Goal: Task Accomplishment & Management: Complete application form

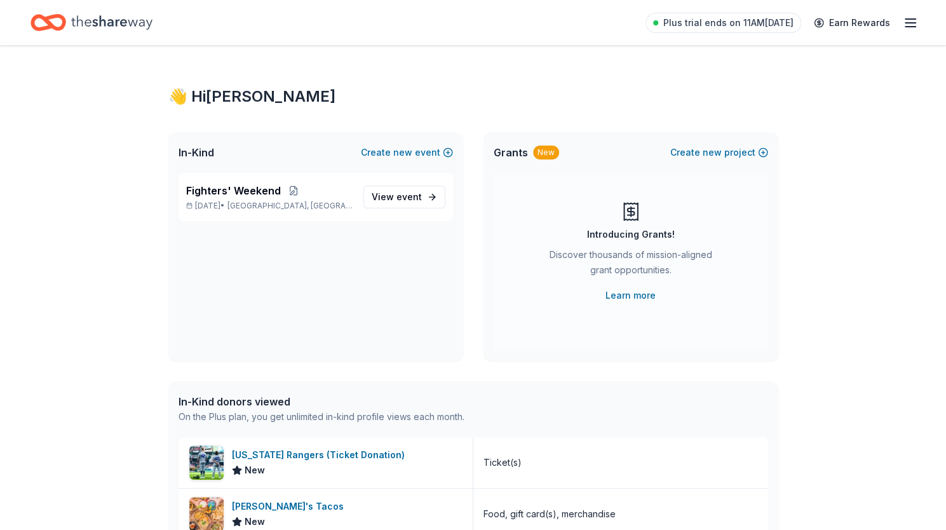
click at [909, 24] on icon "button" at bounding box center [910, 22] width 15 height 15
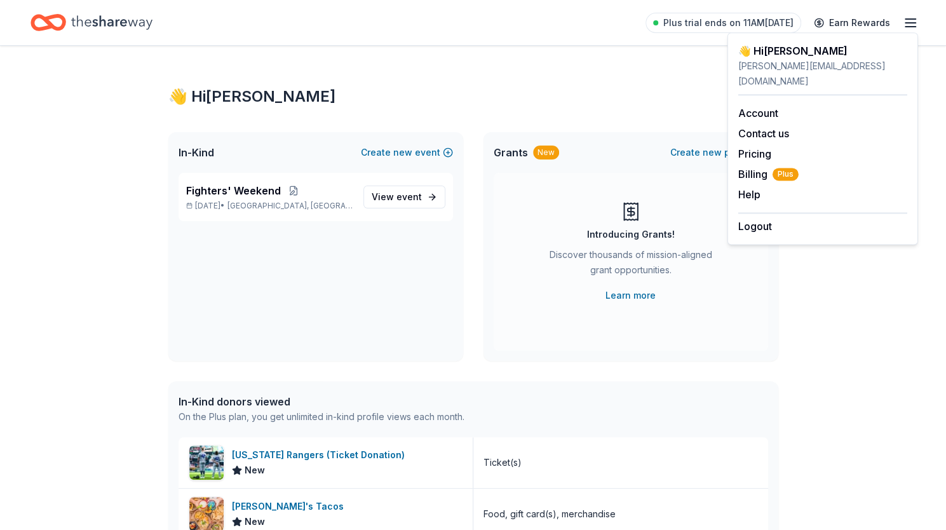
click at [909, 24] on icon "button" at bounding box center [910, 22] width 15 height 15
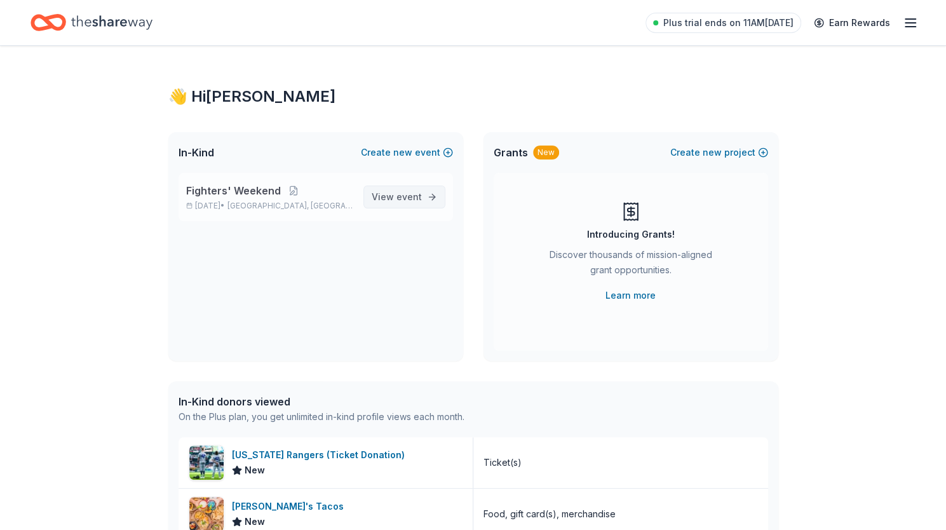
click at [420, 194] on span "event" at bounding box center [408, 196] width 25 height 11
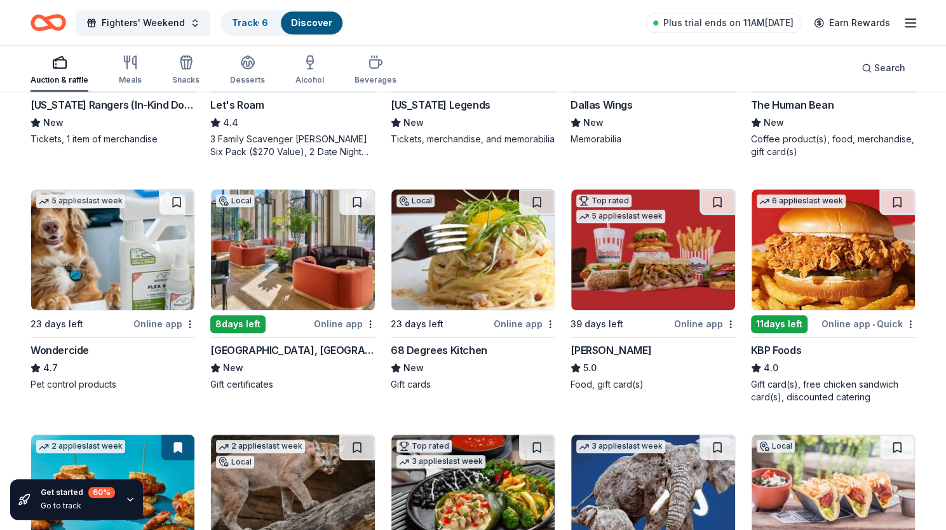
scroll to position [536, 0]
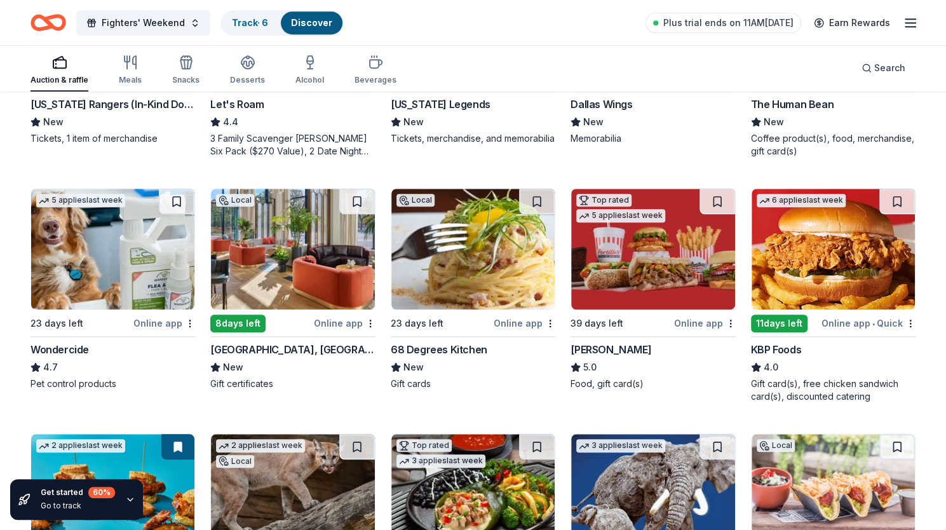
click at [317, 246] on img at bounding box center [292, 249] width 163 height 121
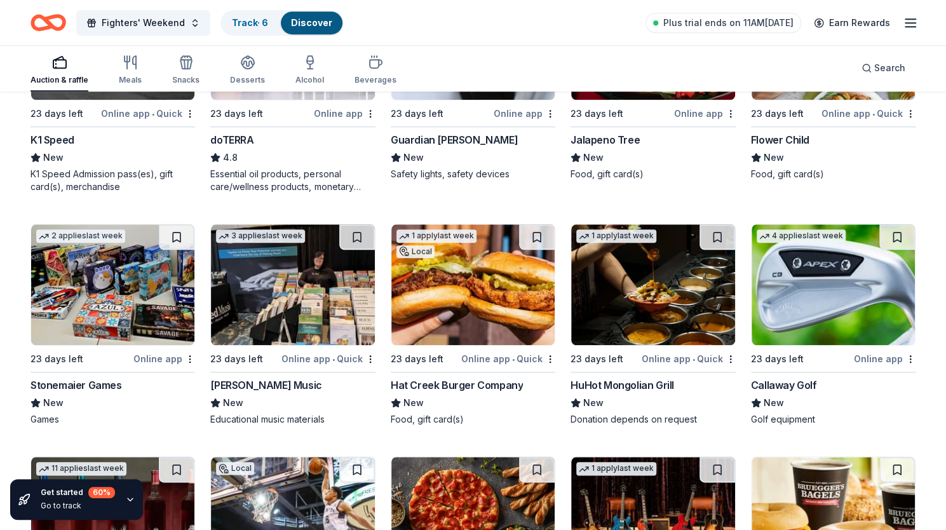
scroll to position [3529, 0]
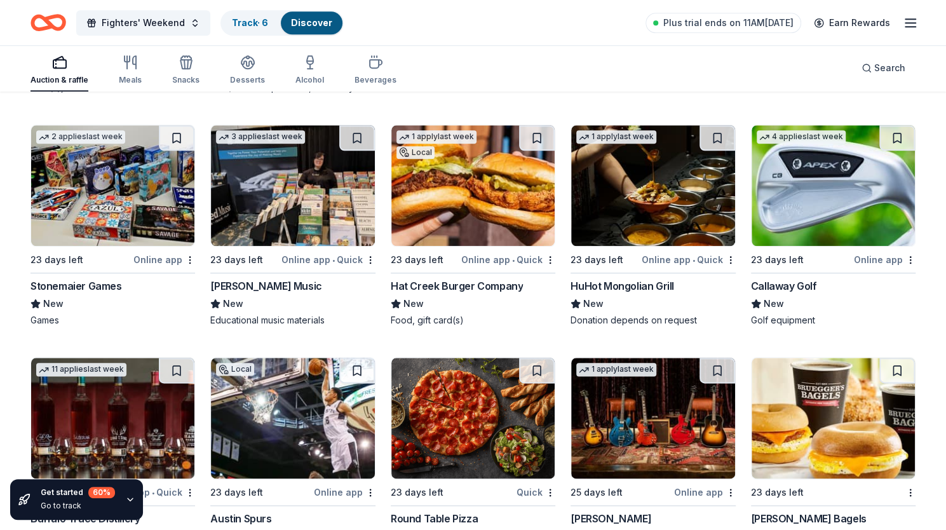
click at [487, 198] on img at bounding box center [472, 185] width 163 height 121
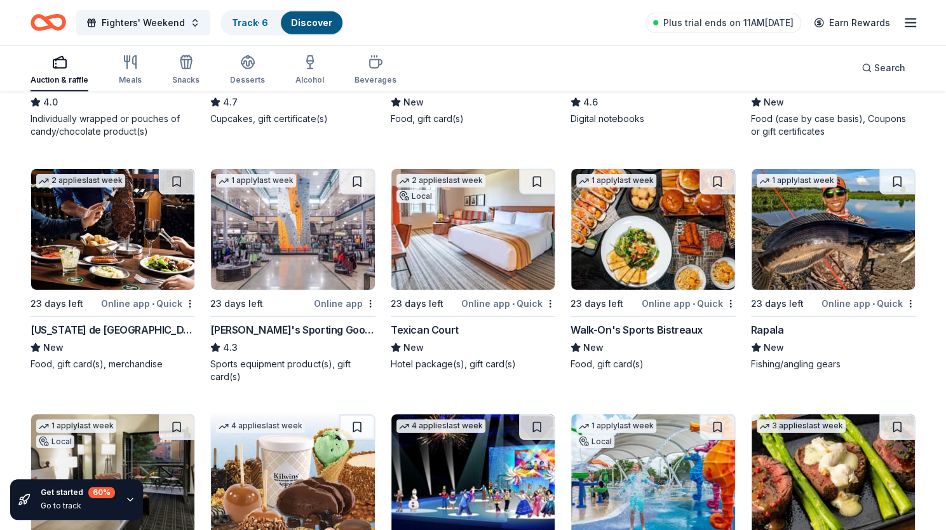
scroll to position [5164, 0]
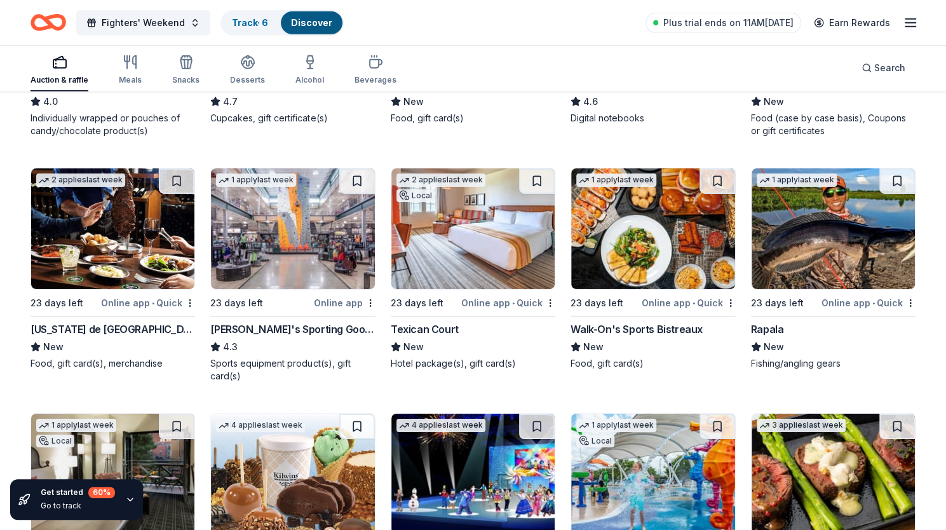
click at [291, 256] on img at bounding box center [292, 228] width 163 height 121
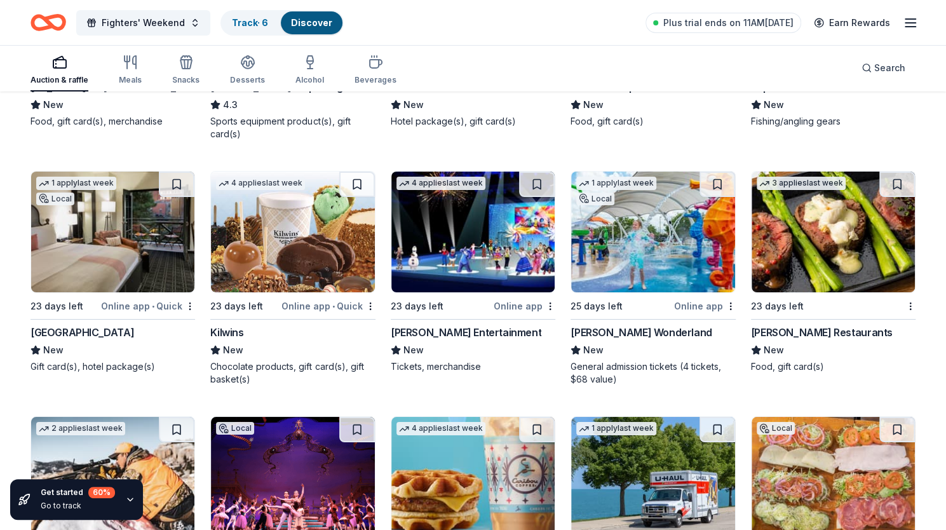
scroll to position [5425, 0]
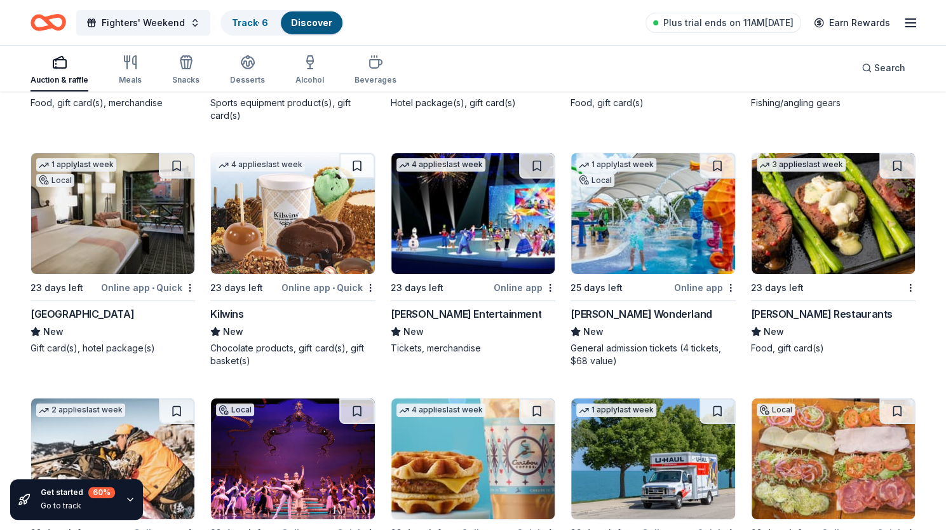
click at [643, 218] on img at bounding box center [652, 213] width 163 height 121
click at [823, 219] on img at bounding box center [832, 213] width 163 height 121
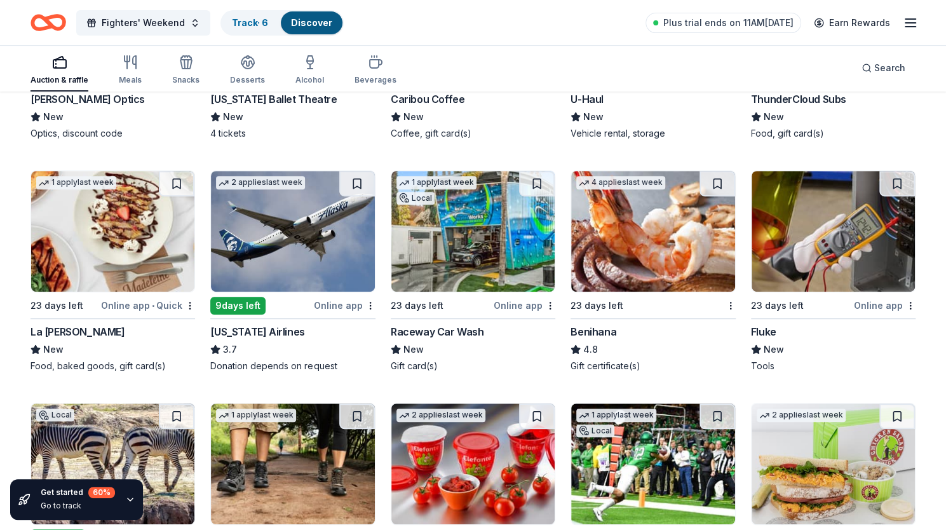
scroll to position [5885, 0]
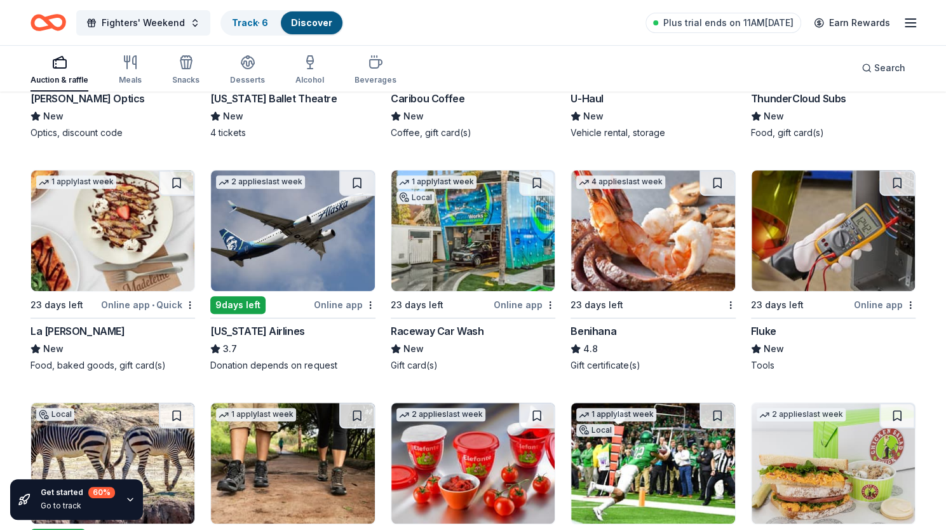
click at [638, 229] on img at bounding box center [652, 230] width 163 height 121
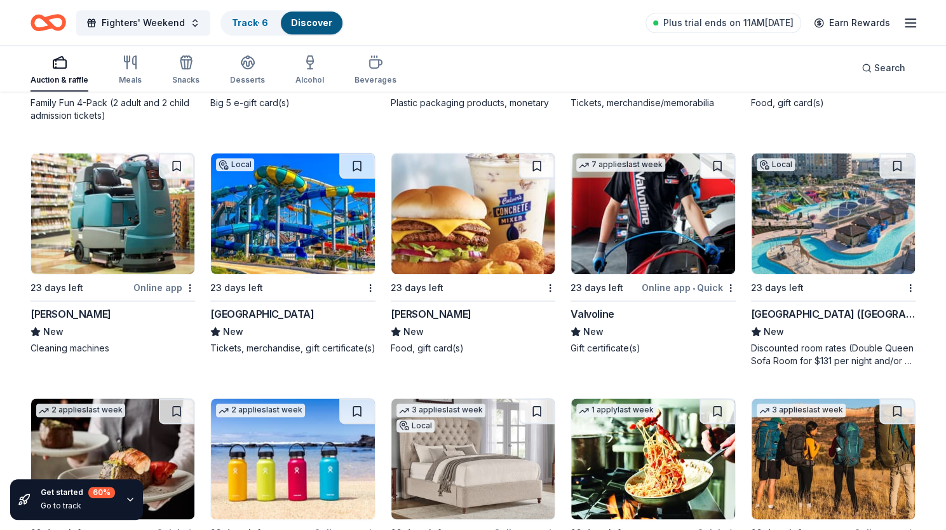
scroll to position [6558, 0]
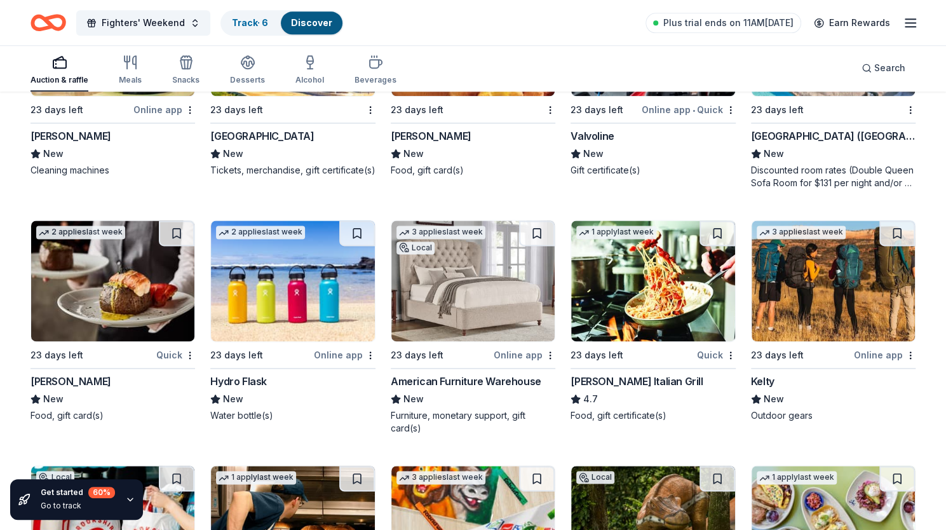
click at [307, 274] on img at bounding box center [292, 280] width 163 height 121
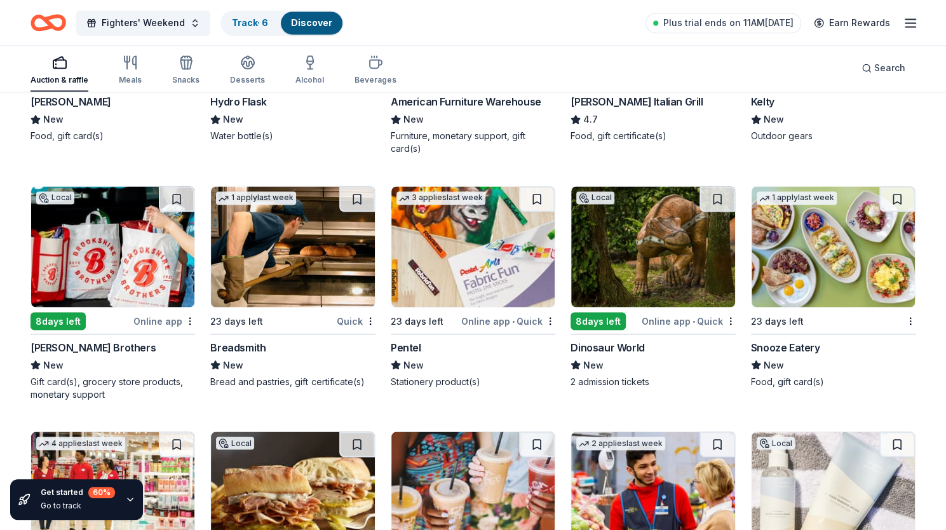
scroll to position [6862, 0]
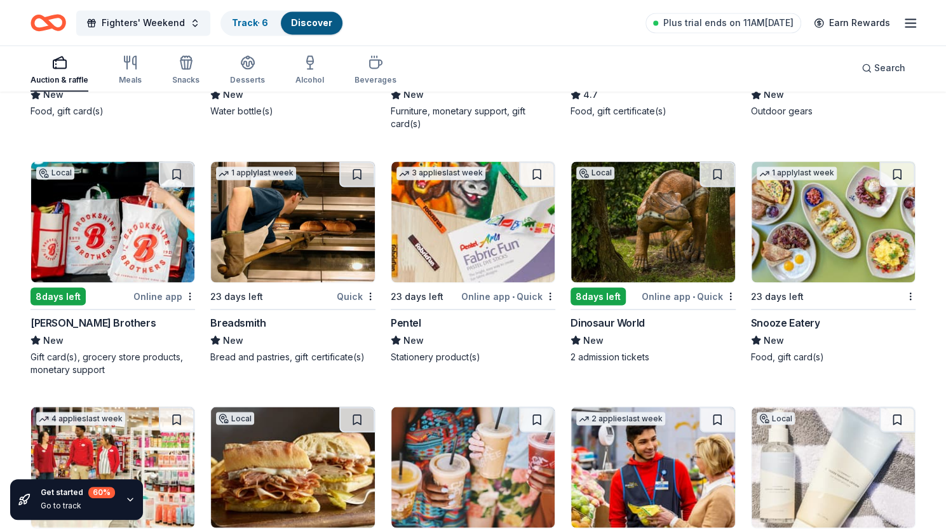
click at [824, 223] on img at bounding box center [832, 221] width 163 height 121
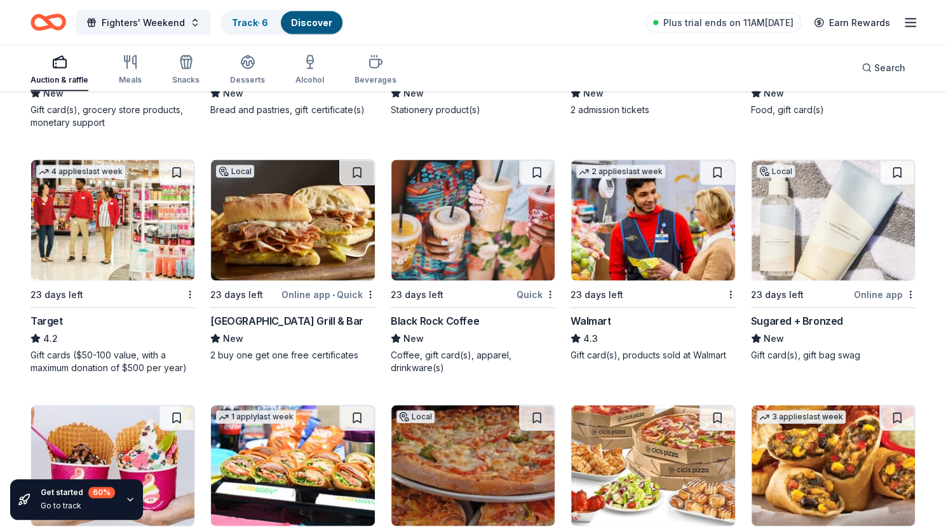
scroll to position [7127, 0]
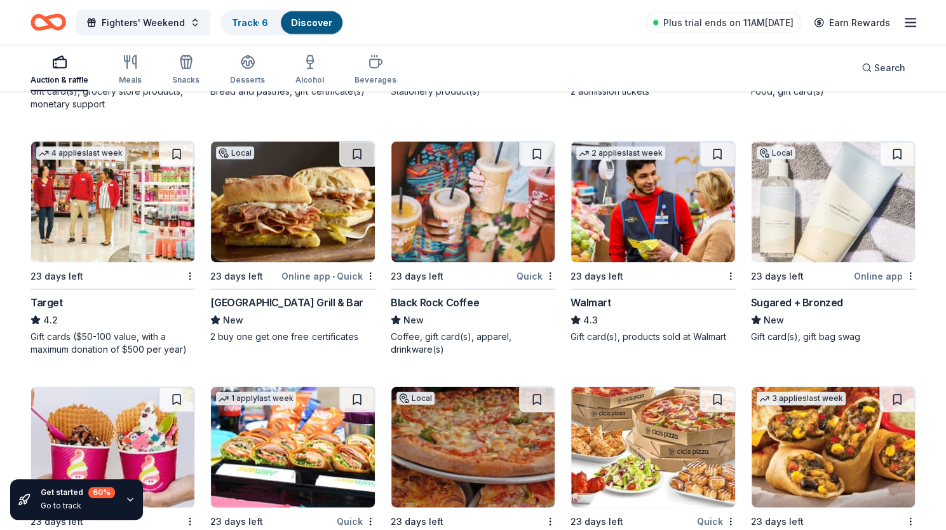
click at [118, 182] on img at bounding box center [112, 202] width 163 height 121
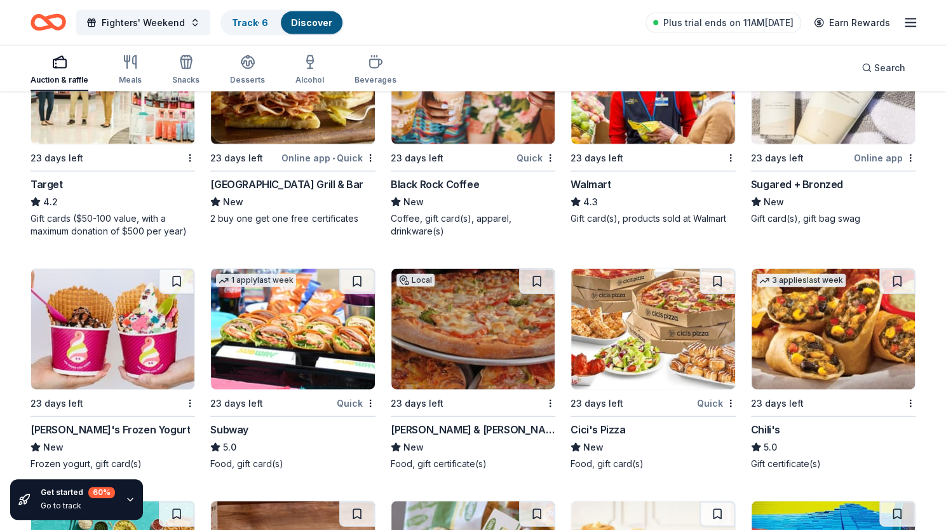
click at [653, 114] on img at bounding box center [652, 84] width 163 height 121
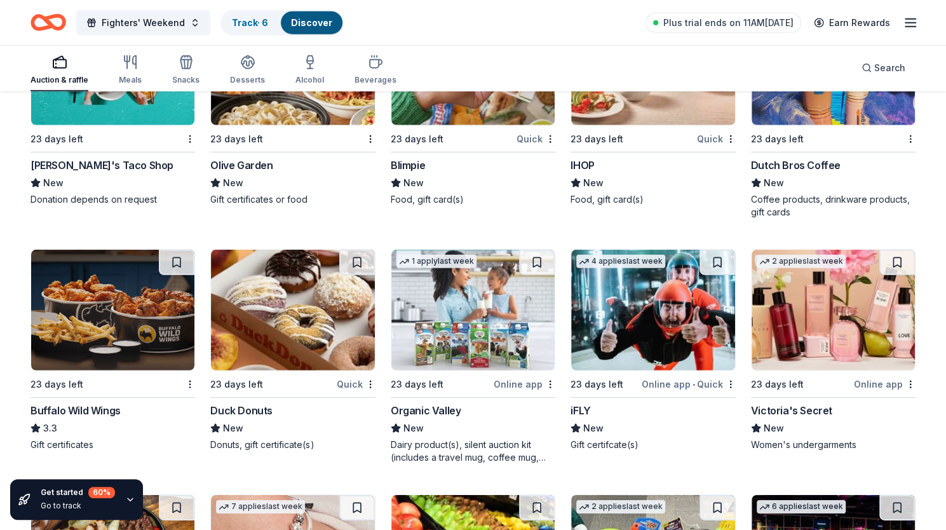
scroll to position [7624, 0]
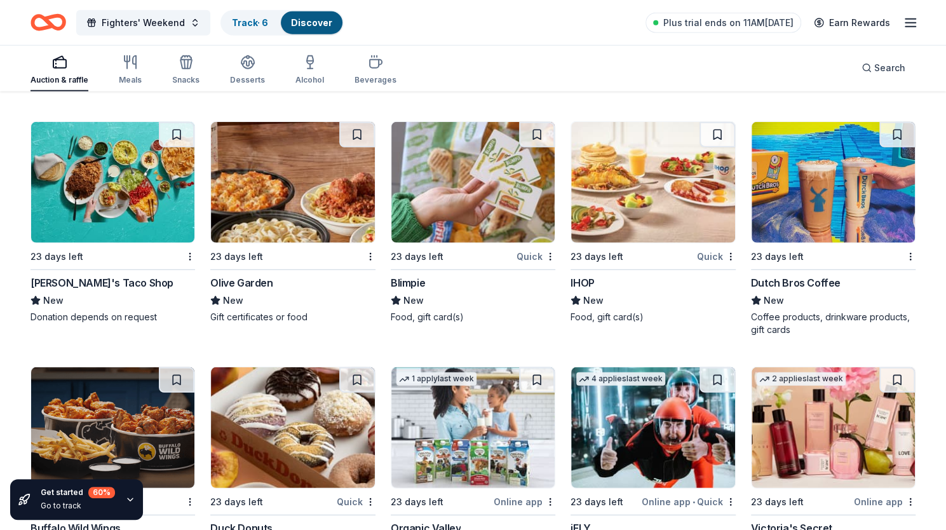
click at [835, 193] on img at bounding box center [832, 182] width 163 height 121
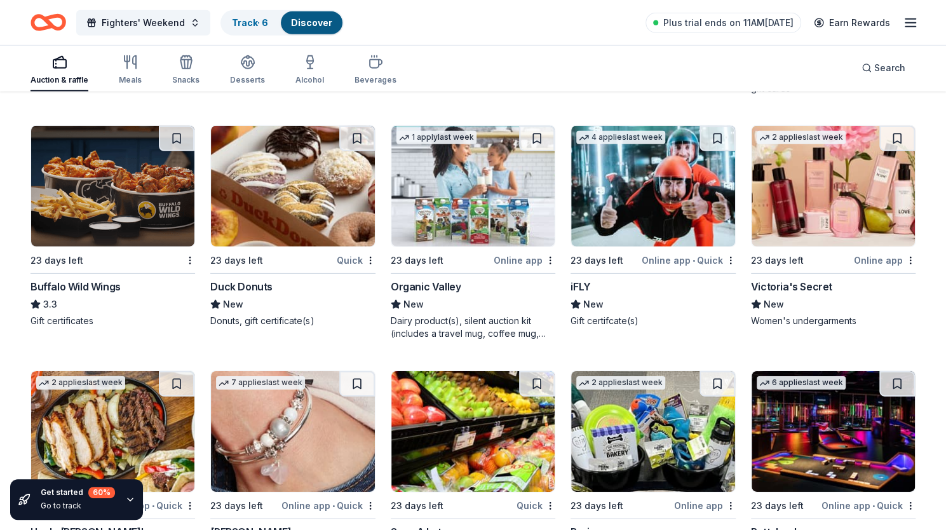
scroll to position [7948, 0]
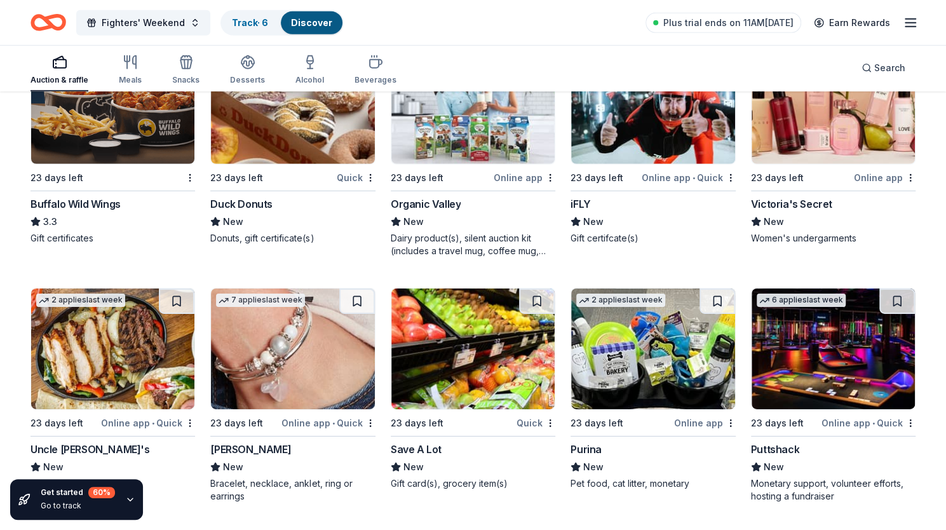
click at [675, 138] on img at bounding box center [652, 103] width 163 height 121
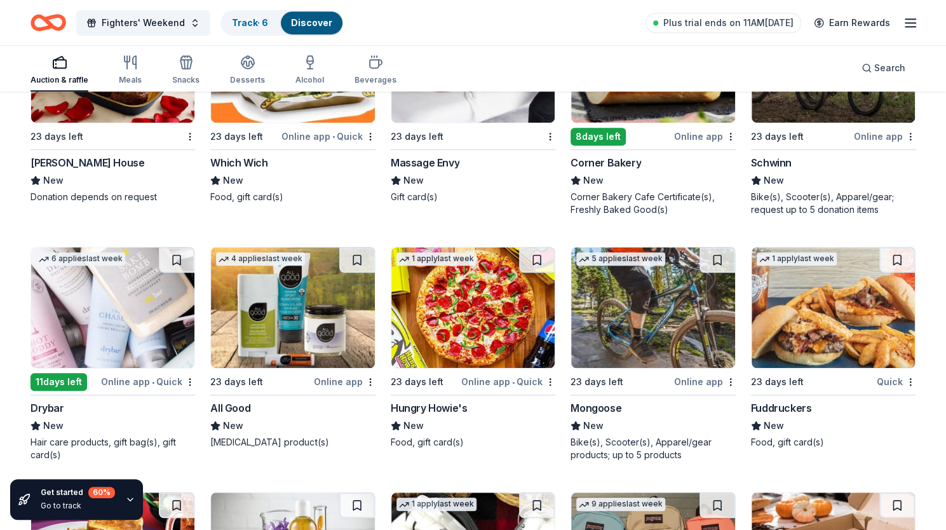
scroll to position [8957, 0]
click at [140, 314] on img at bounding box center [112, 307] width 163 height 121
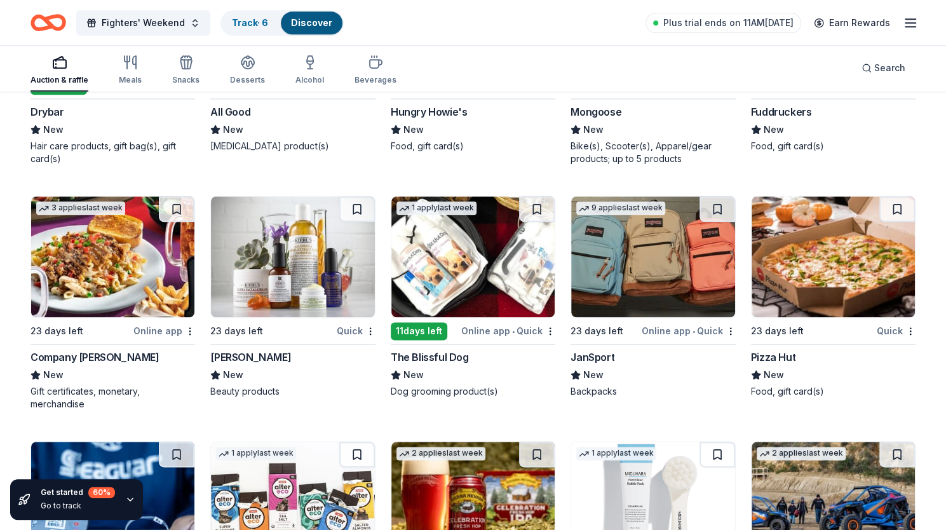
scroll to position [9256, 0]
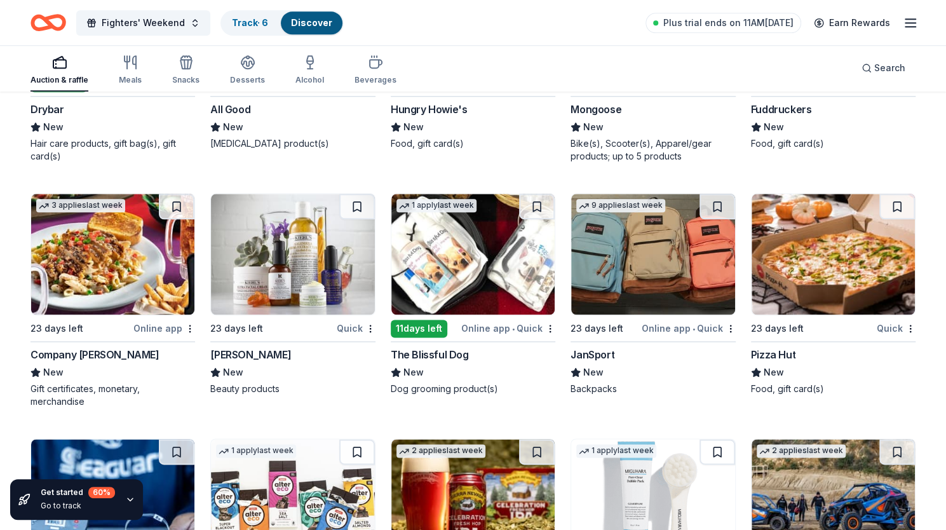
click at [123, 236] on img at bounding box center [112, 254] width 163 height 121
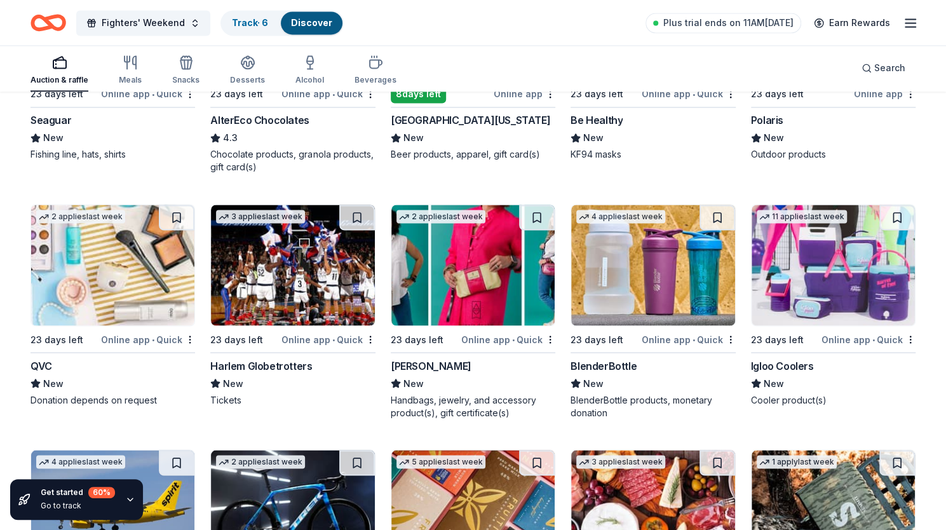
scroll to position [9739, 0]
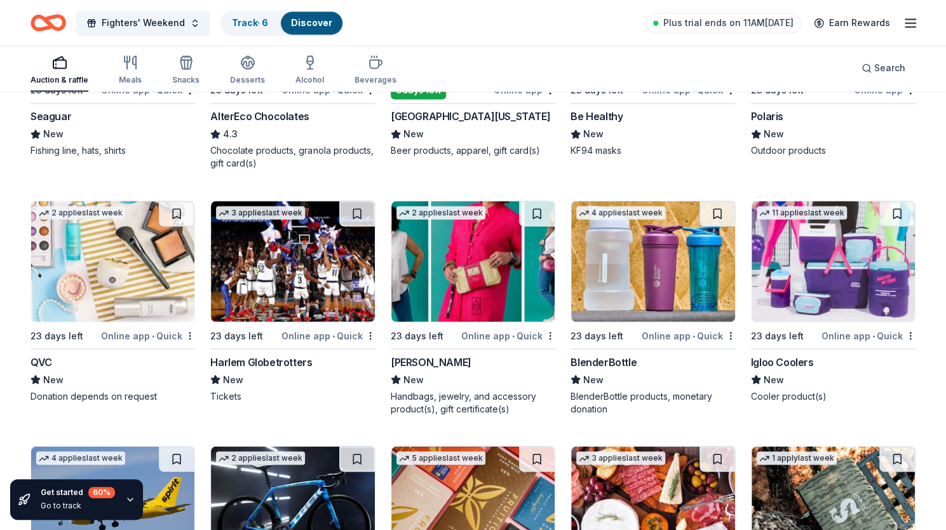
click at [315, 261] on img at bounding box center [292, 261] width 163 height 121
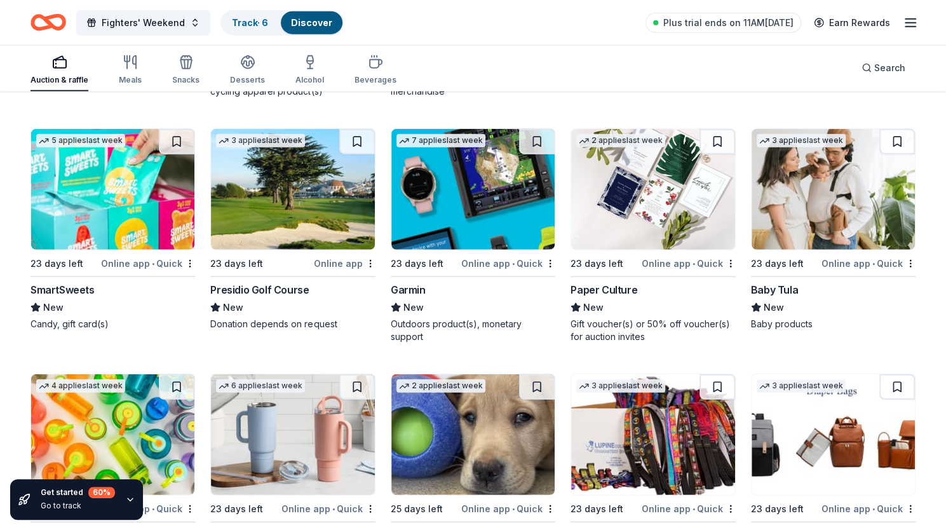
scroll to position [10302, 0]
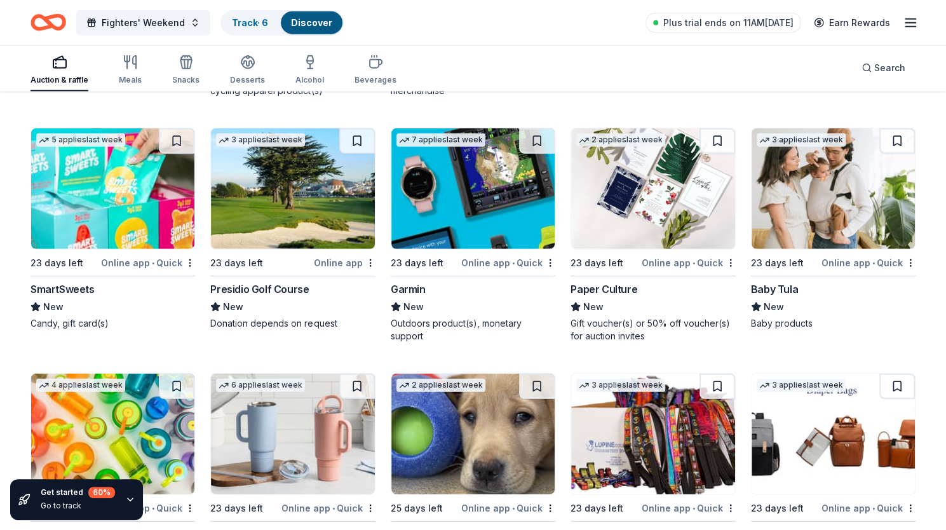
click at [325, 198] on img at bounding box center [292, 188] width 163 height 121
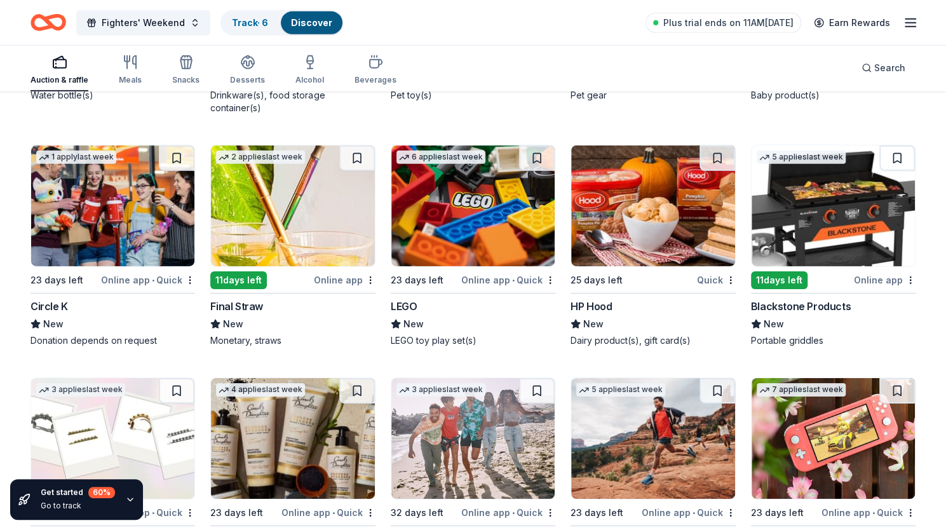
scroll to position [10775, 0]
click at [806, 218] on img at bounding box center [832, 205] width 163 height 121
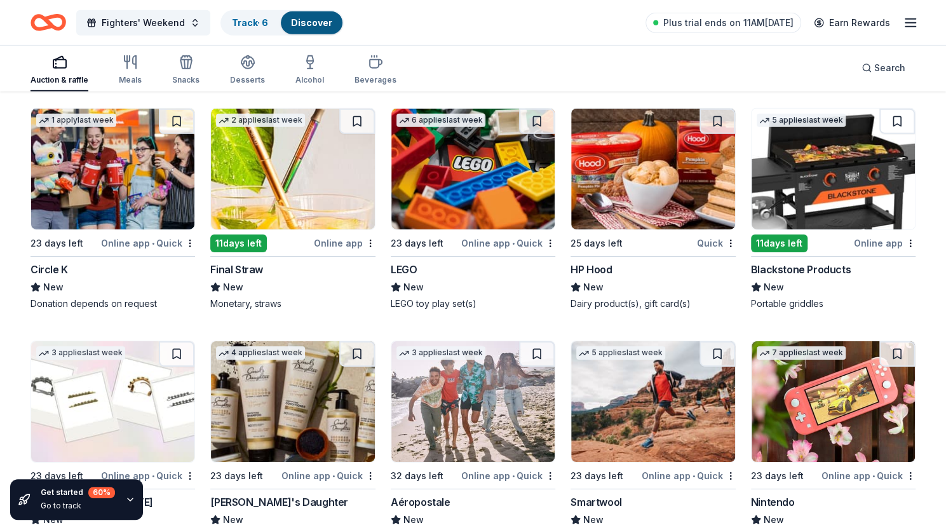
scroll to position [10813, 0]
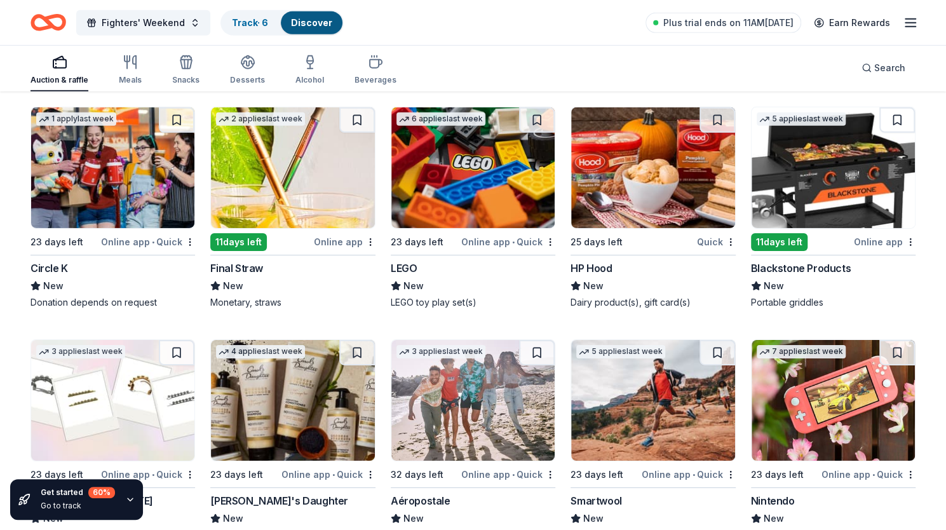
click at [483, 195] on img at bounding box center [472, 167] width 163 height 121
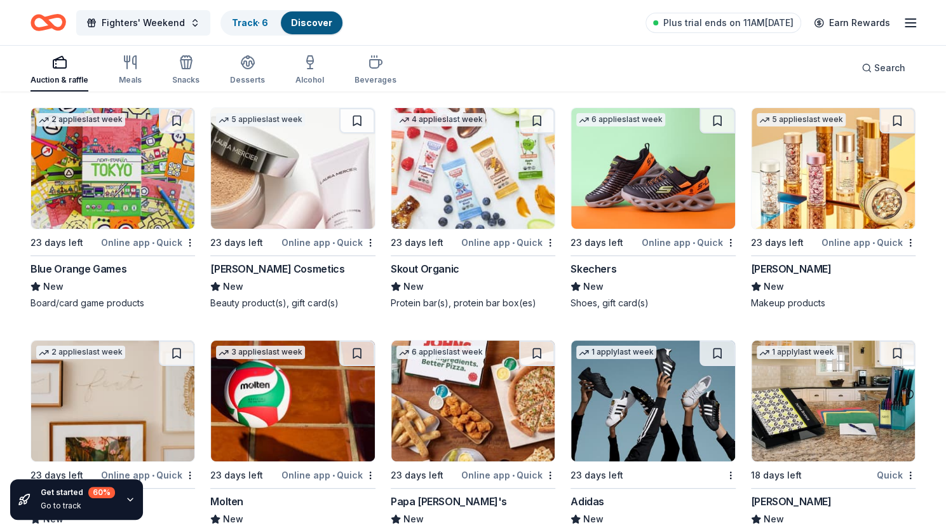
scroll to position [11304, 0]
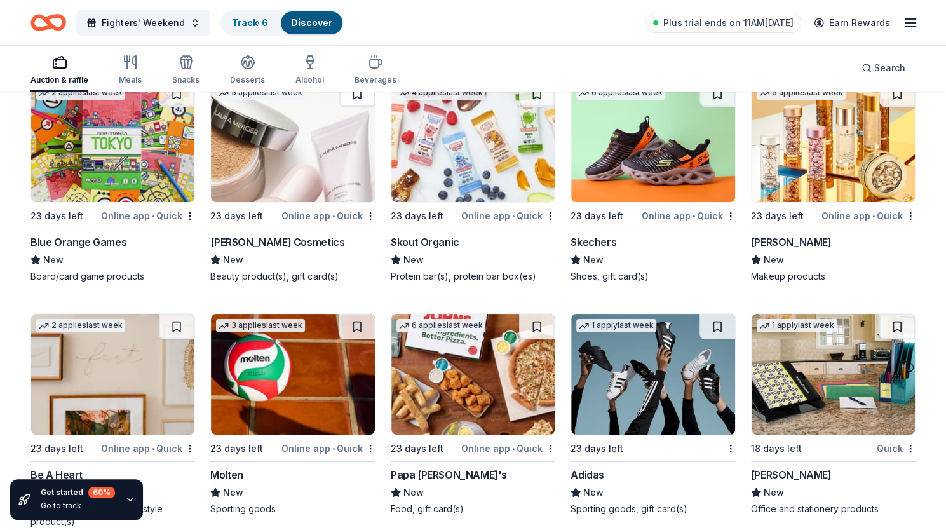
click at [522, 367] on img at bounding box center [472, 374] width 163 height 121
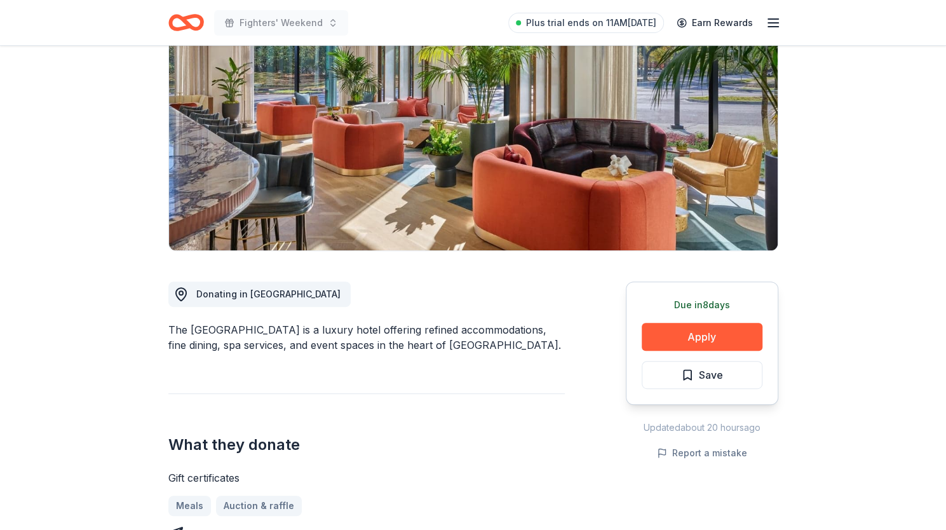
scroll to position [136, 0]
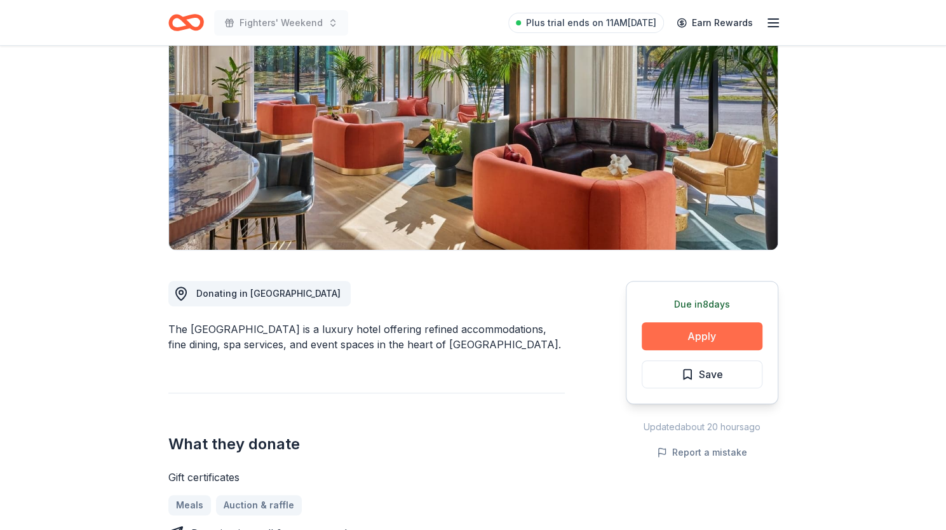
click at [728, 339] on button "Apply" at bounding box center [702, 336] width 121 height 28
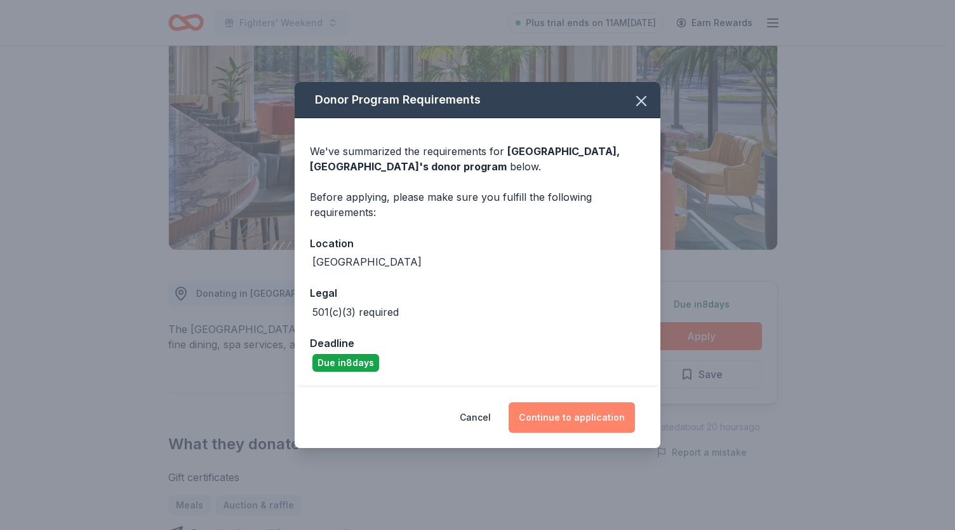
click at [557, 412] on button "Continue to application" at bounding box center [572, 417] width 126 height 30
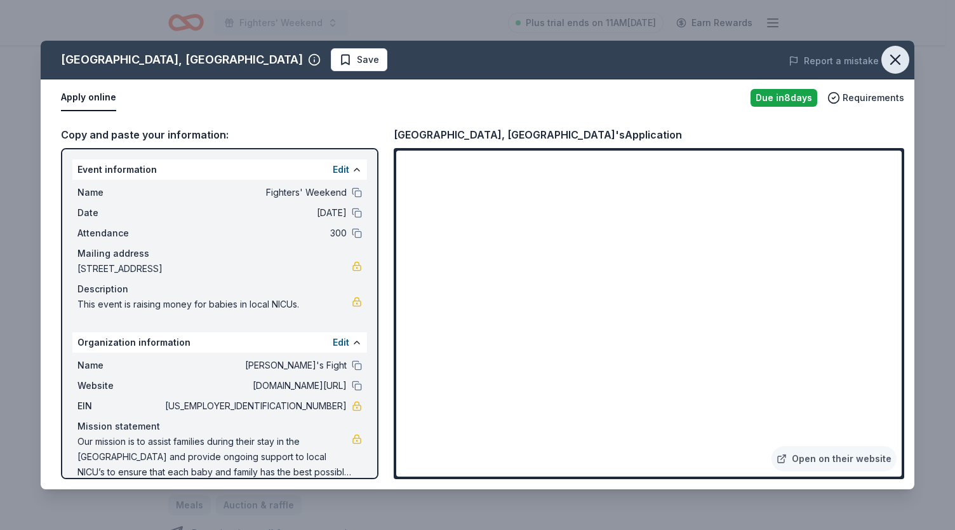
click at [899, 61] on icon "button" at bounding box center [896, 60] width 18 height 18
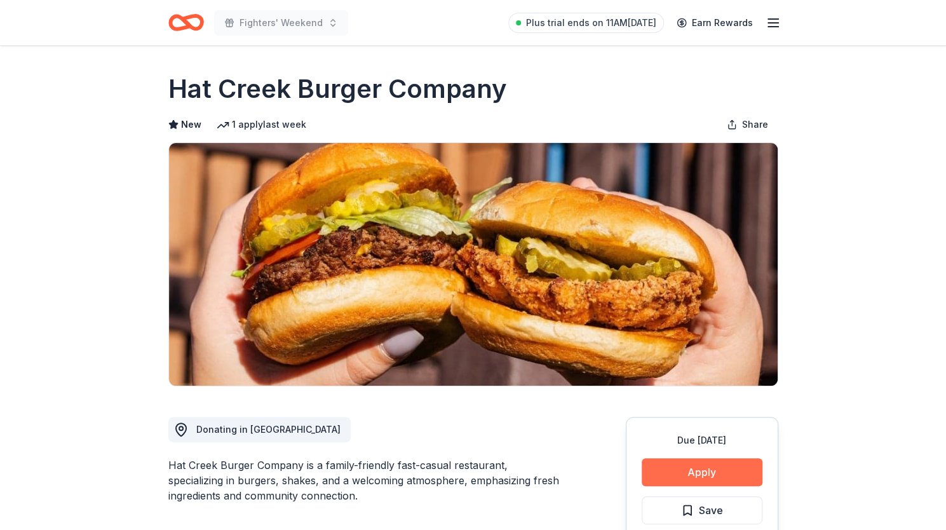
click at [683, 476] on button "Apply" at bounding box center [702, 472] width 121 height 28
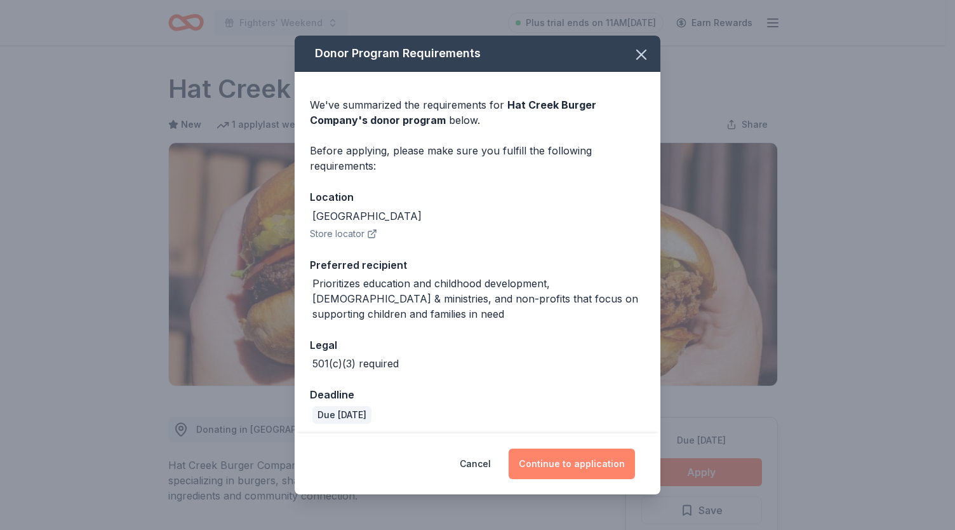
click at [567, 466] on button "Continue to application" at bounding box center [572, 463] width 126 height 30
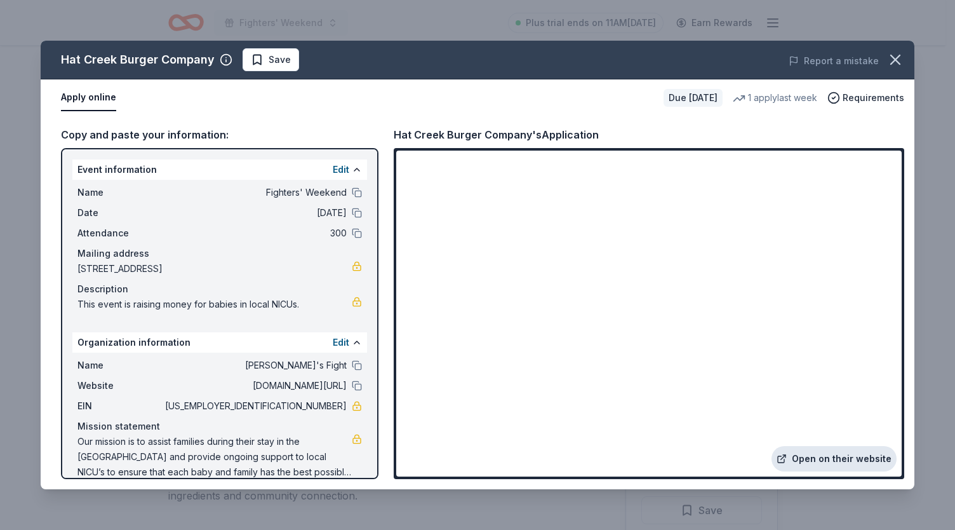
click at [809, 452] on link "Open on their website" at bounding box center [834, 458] width 125 height 25
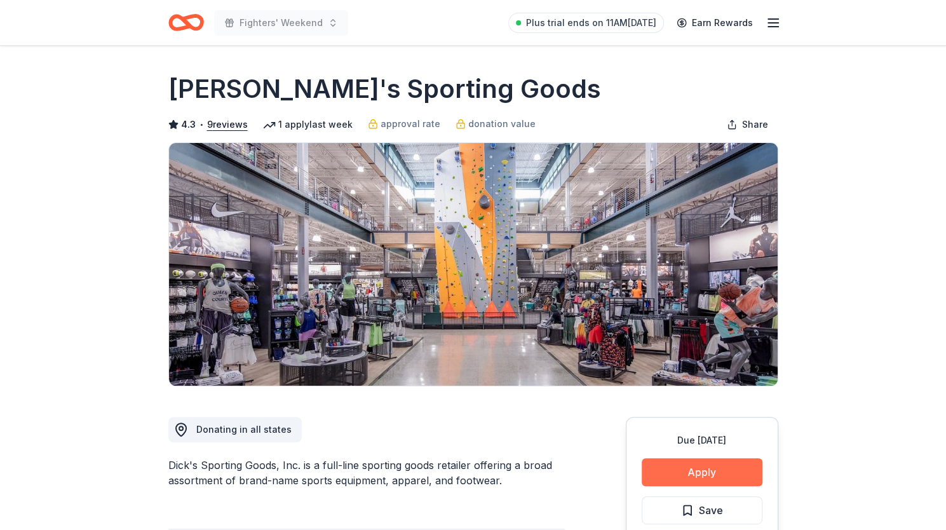
click at [661, 471] on button "Apply" at bounding box center [702, 472] width 121 height 28
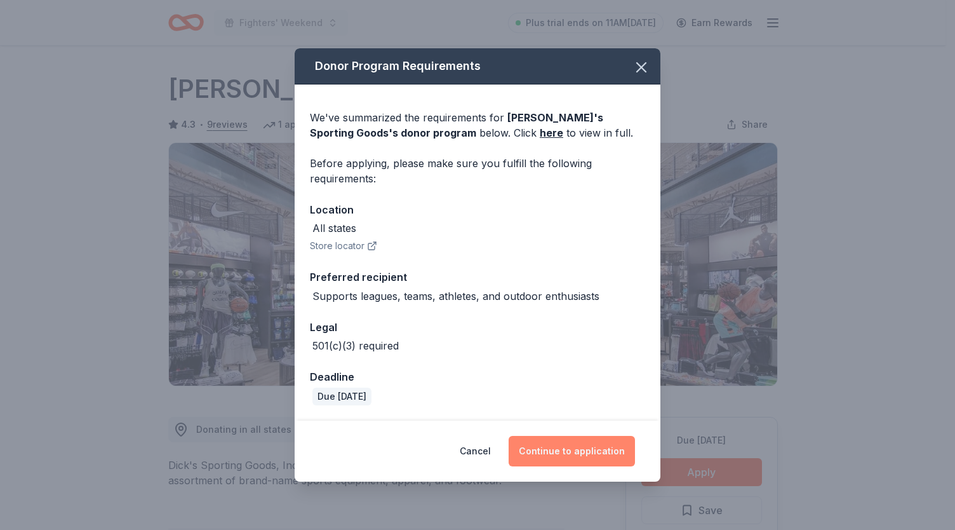
click at [589, 445] on button "Continue to application" at bounding box center [572, 451] width 126 height 30
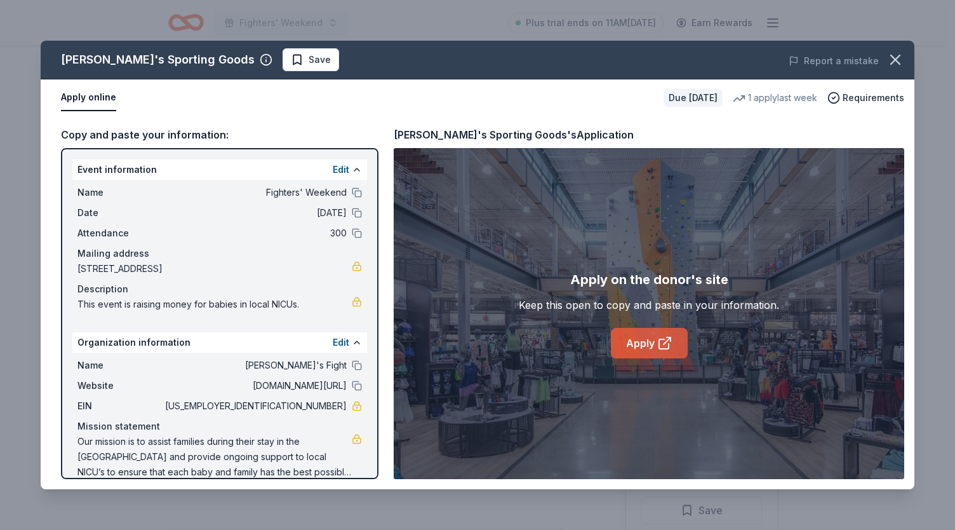
click at [642, 352] on link "Apply" at bounding box center [649, 343] width 77 height 30
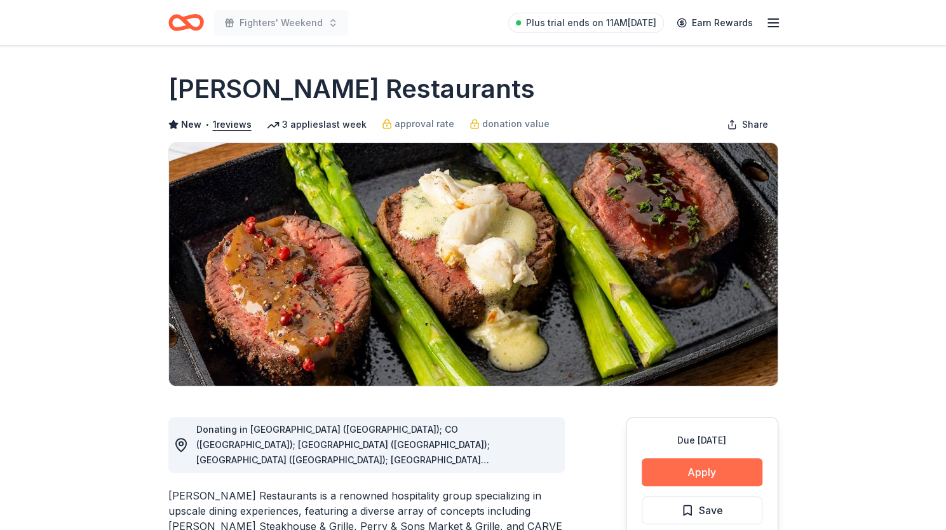
click at [704, 468] on button "Apply" at bounding box center [702, 472] width 121 height 28
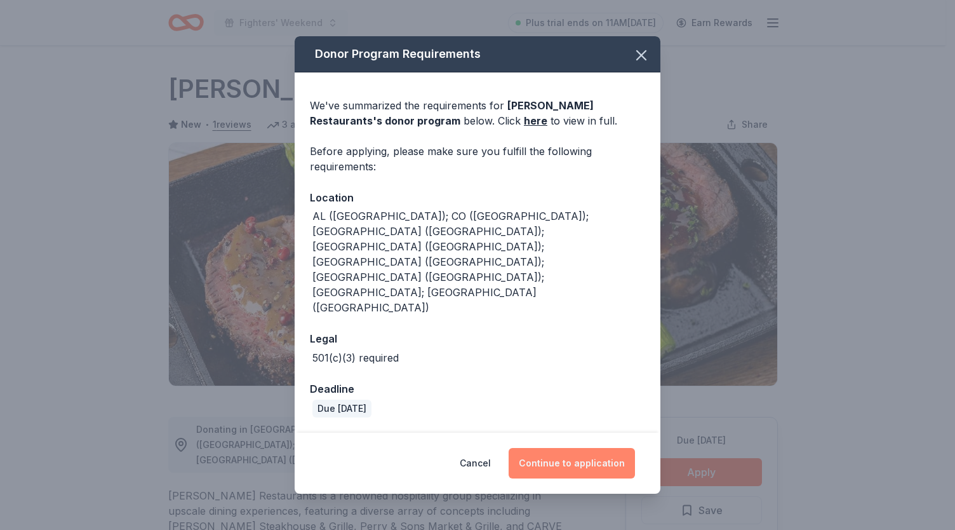
click at [609, 448] on button "Continue to application" at bounding box center [572, 463] width 126 height 30
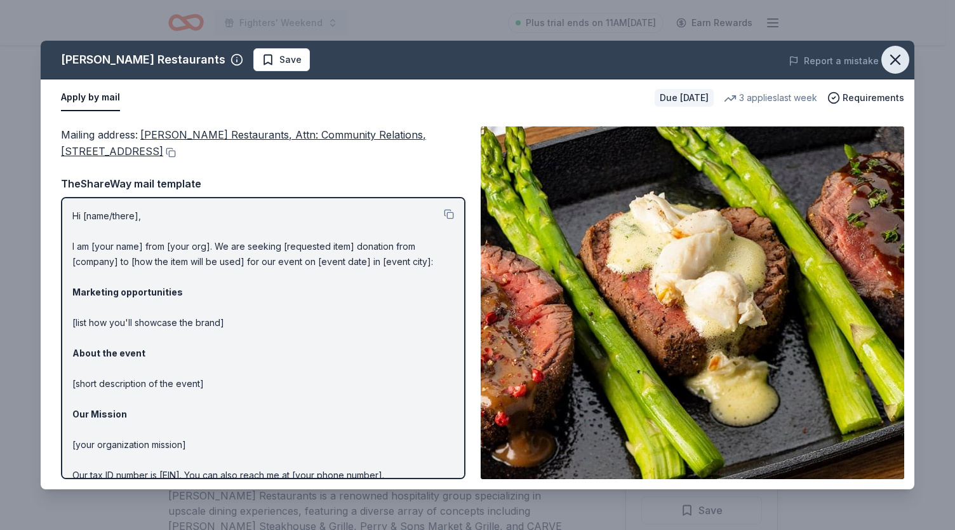
click at [896, 55] on icon "button" at bounding box center [896, 60] width 18 height 18
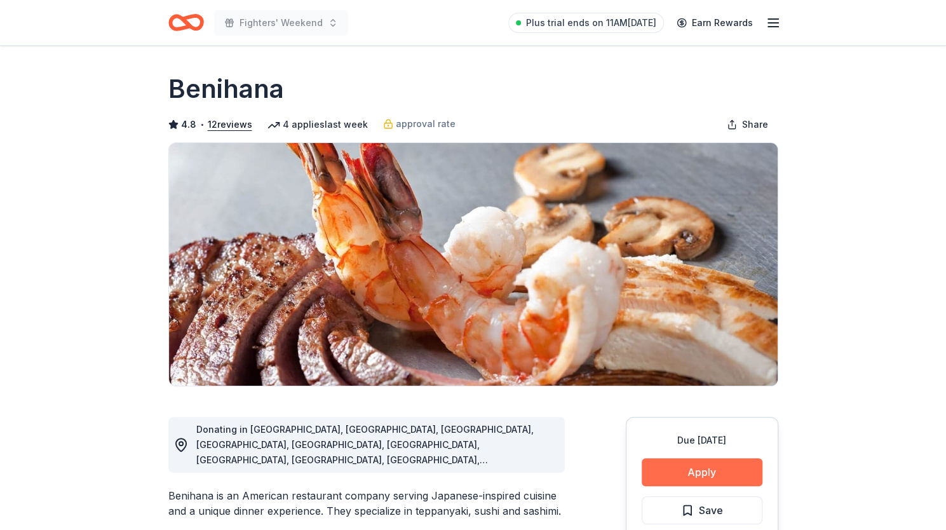
click at [690, 474] on button "Apply" at bounding box center [702, 472] width 121 height 28
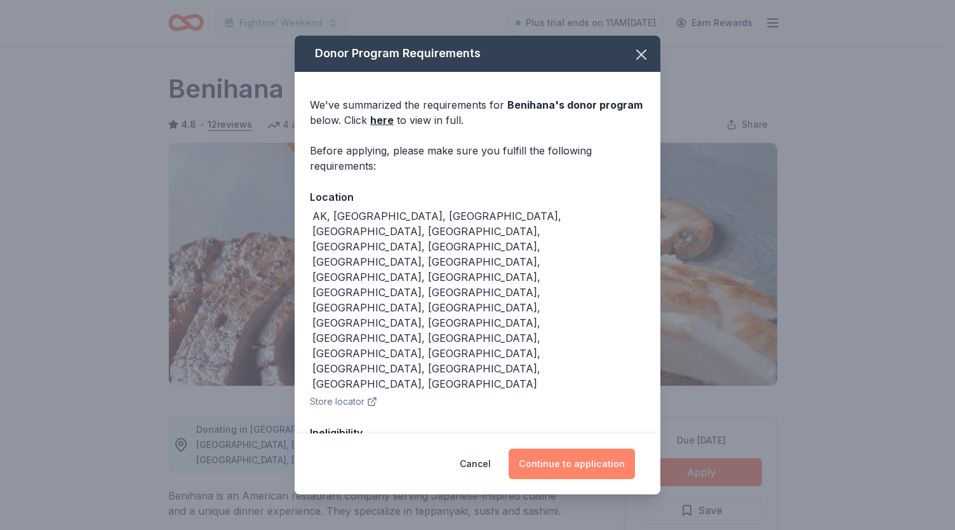
click at [598, 466] on button "Continue to application" at bounding box center [572, 463] width 126 height 30
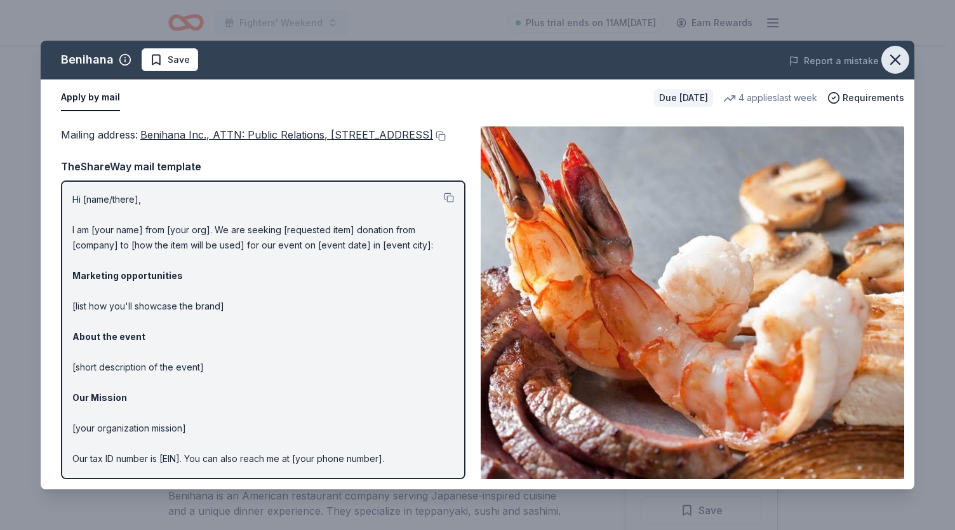
click at [899, 63] on icon "button" at bounding box center [895, 59] width 9 height 9
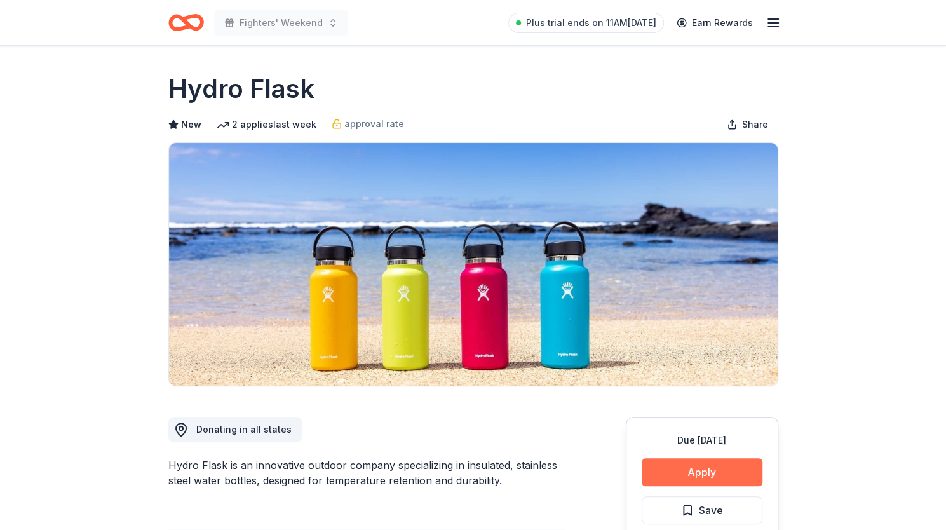
click at [676, 480] on button "Apply" at bounding box center [702, 472] width 121 height 28
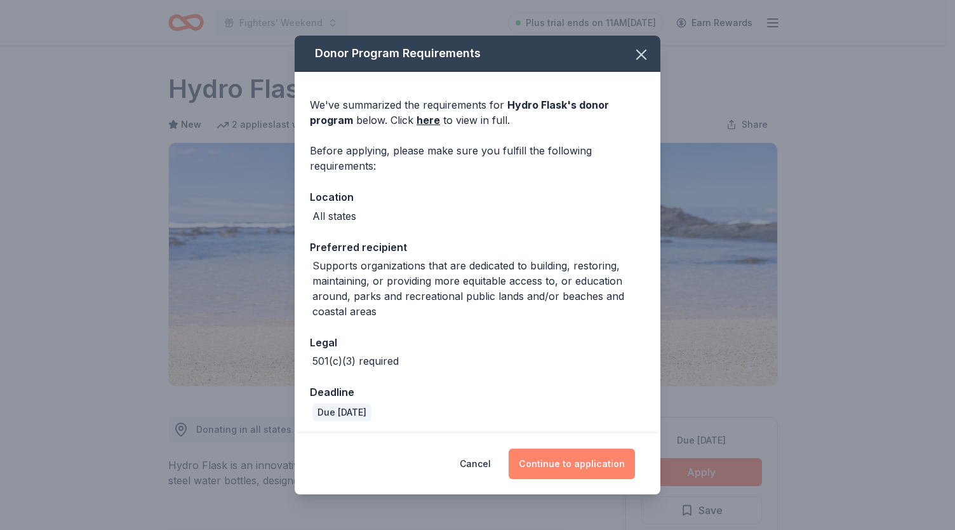
click at [556, 460] on button "Continue to application" at bounding box center [572, 463] width 126 height 30
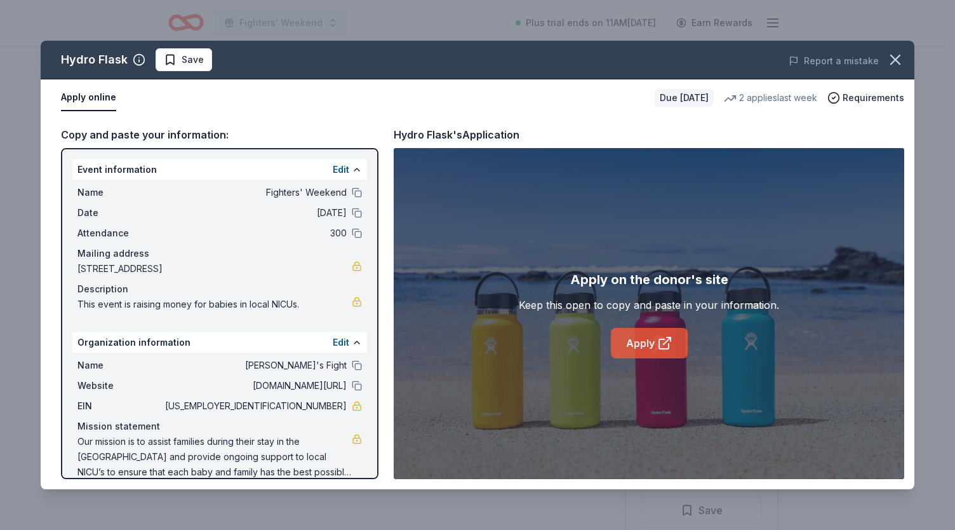
click at [645, 351] on link "Apply" at bounding box center [649, 343] width 77 height 30
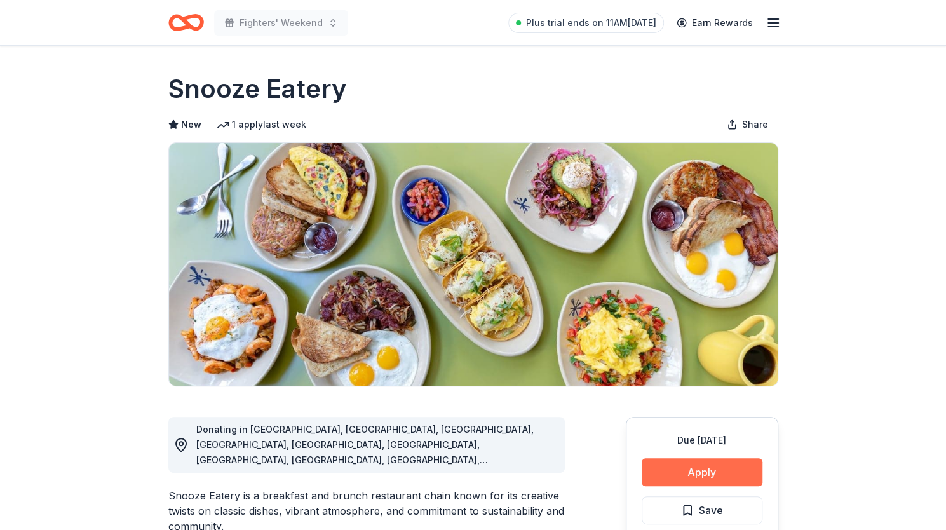
click at [697, 469] on button "Apply" at bounding box center [702, 472] width 121 height 28
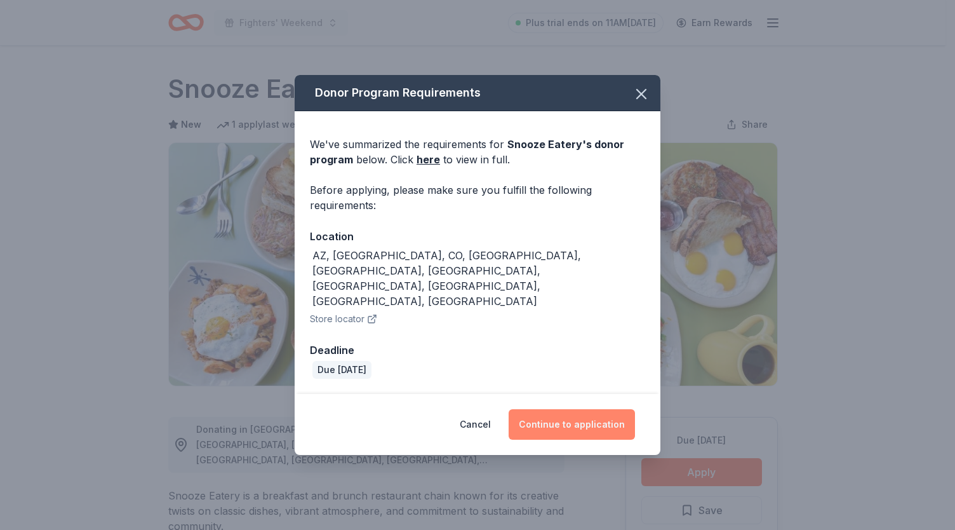
click at [591, 409] on button "Continue to application" at bounding box center [572, 424] width 126 height 30
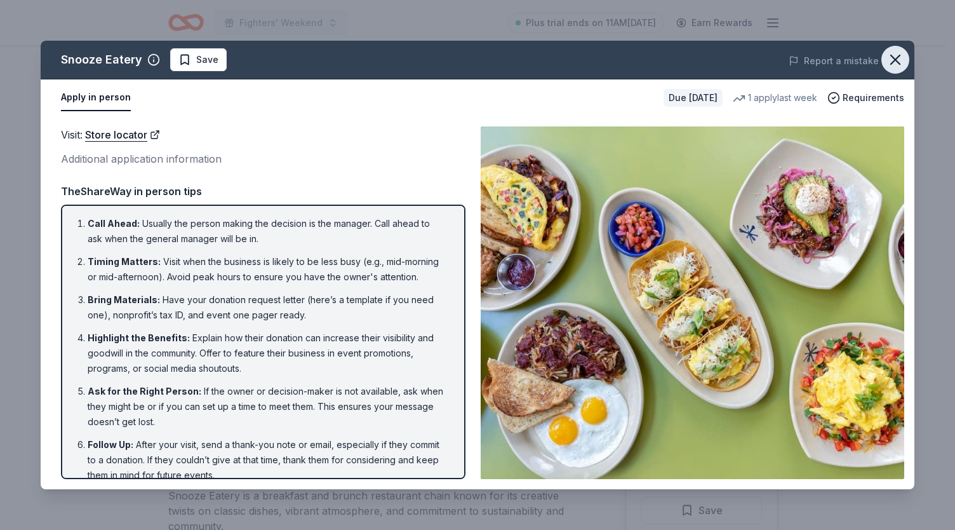
click at [894, 62] on icon "button" at bounding box center [895, 59] width 9 height 9
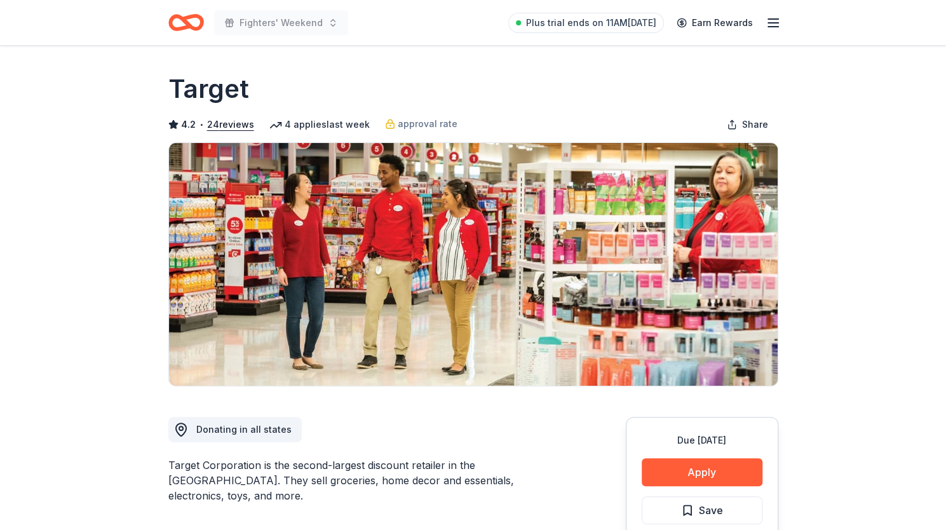
scroll to position [138, 0]
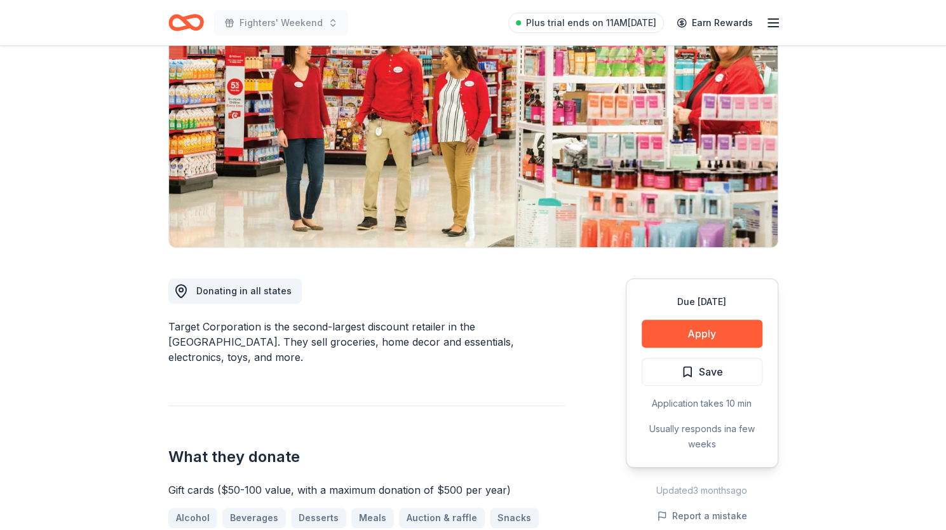
click at [516, 447] on h2 "What they donate" at bounding box center [366, 457] width 396 height 20
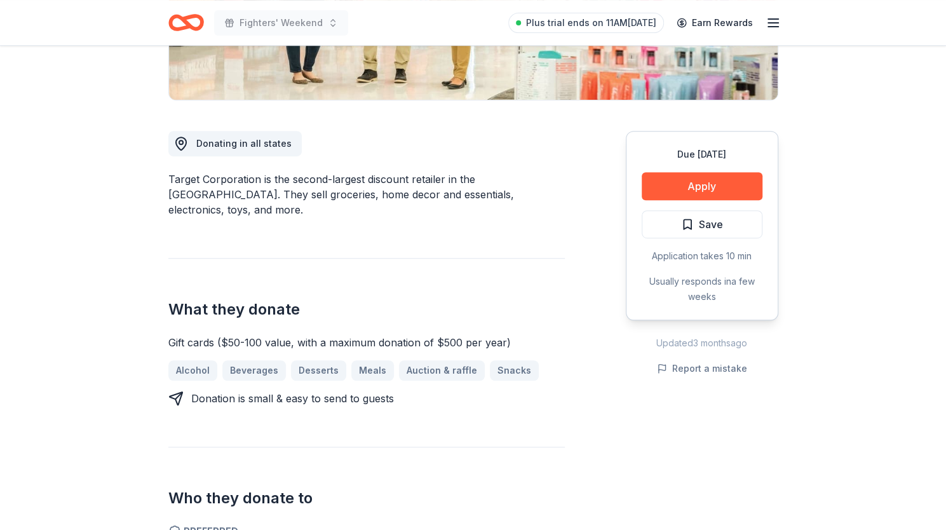
scroll to position [277, 0]
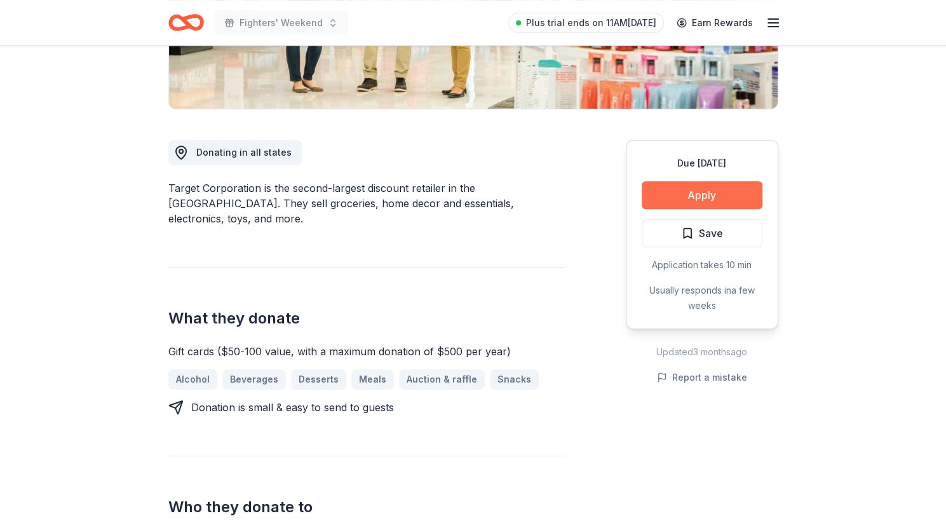
click at [742, 184] on button "Apply" at bounding box center [702, 195] width 121 height 28
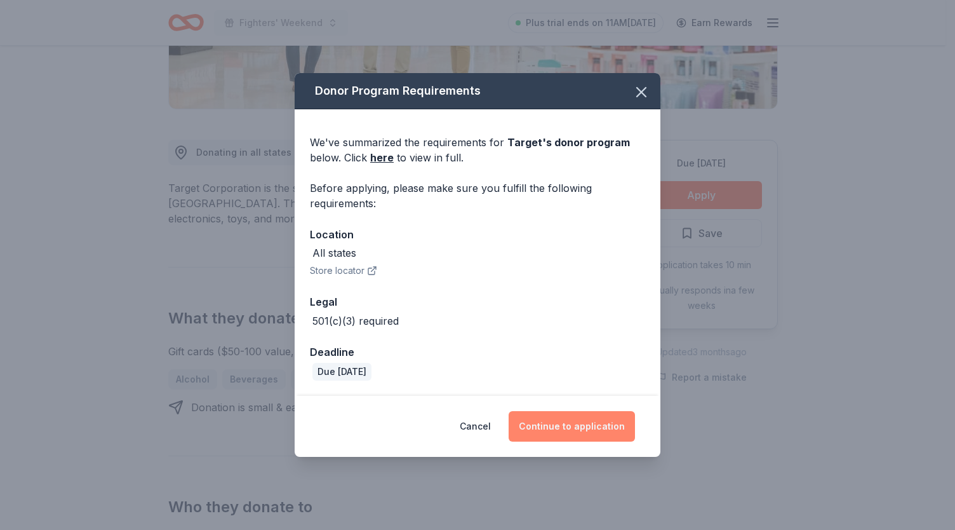
click at [581, 422] on button "Continue to application" at bounding box center [572, 426] width 126 height 30
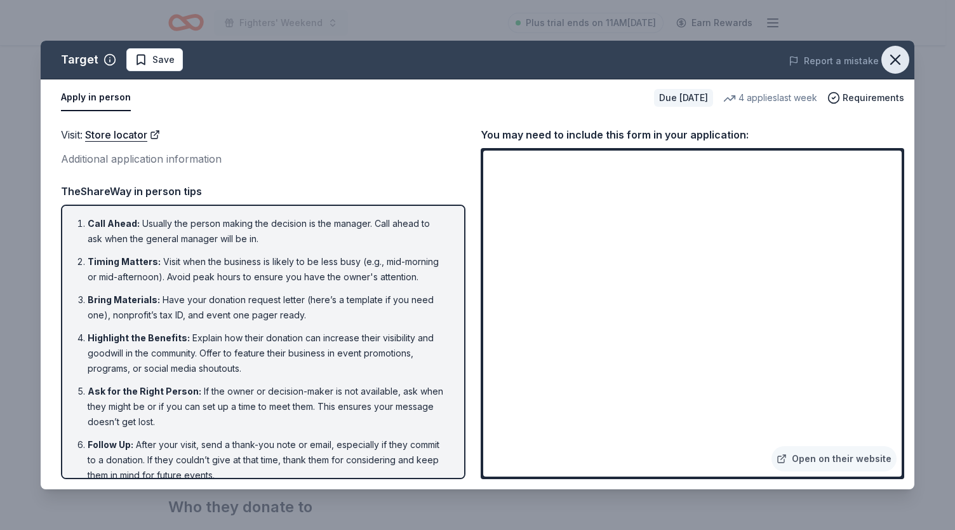
click at [896, 62] on icon "button" at bounding box center [896, 60] width 18 height 18
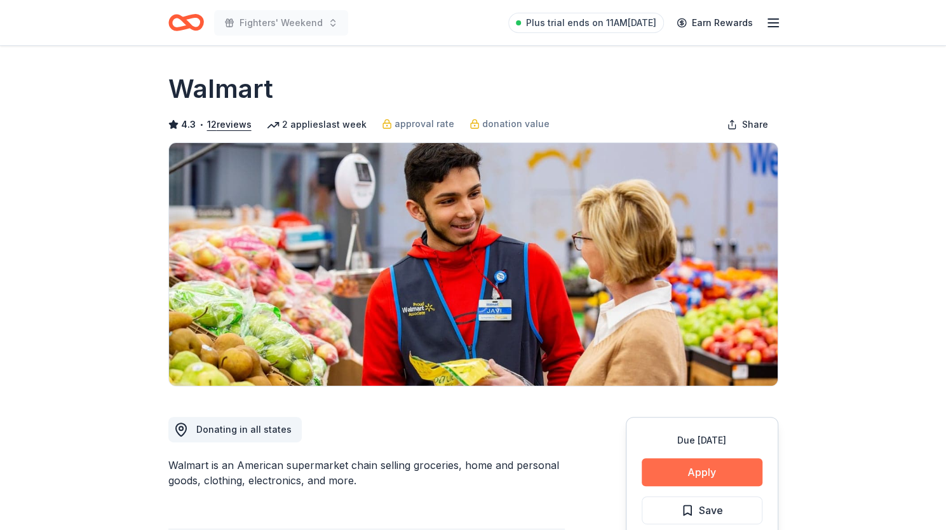
click at [703, 472] on button "Apply" at bounding box center [702, 472] width 121 height 28
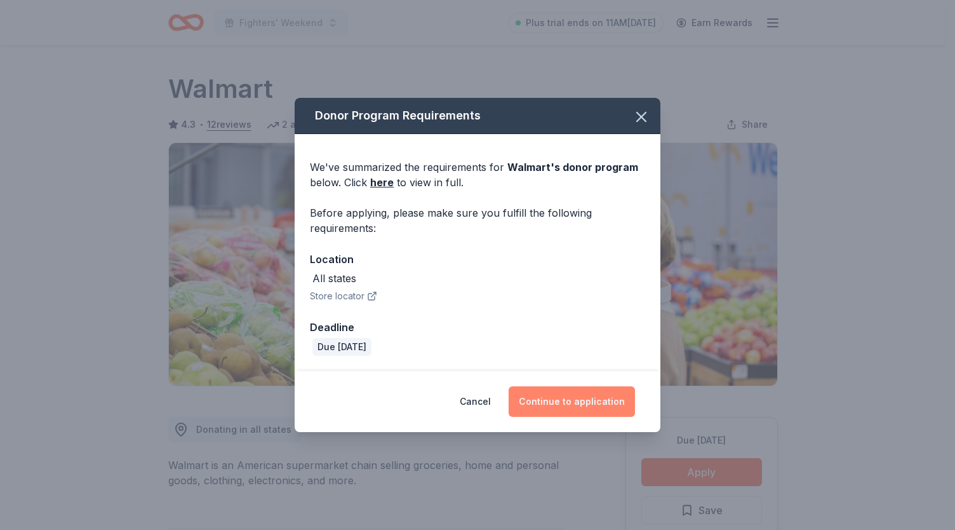
click at [585, 398] on button "Continue to application" at bounding box center [572, 401] width 126 height 30
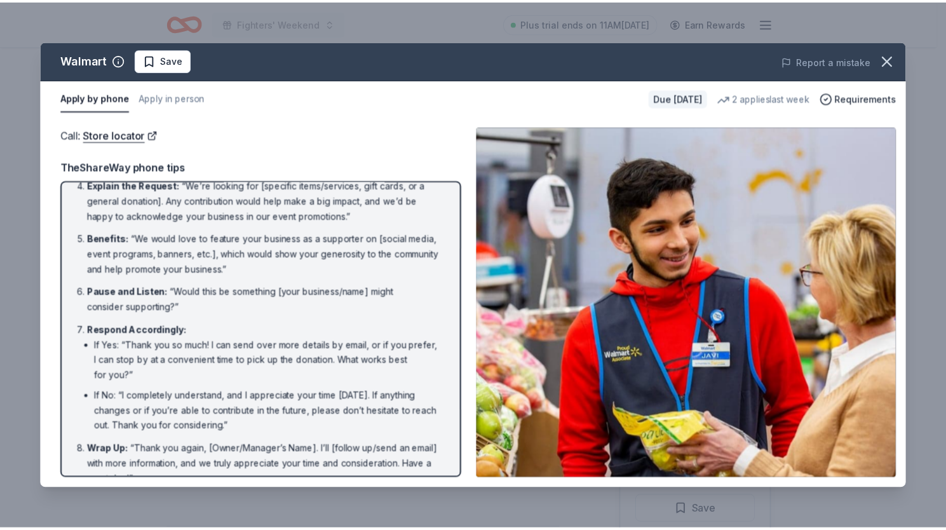
scroll to position [194, 0]
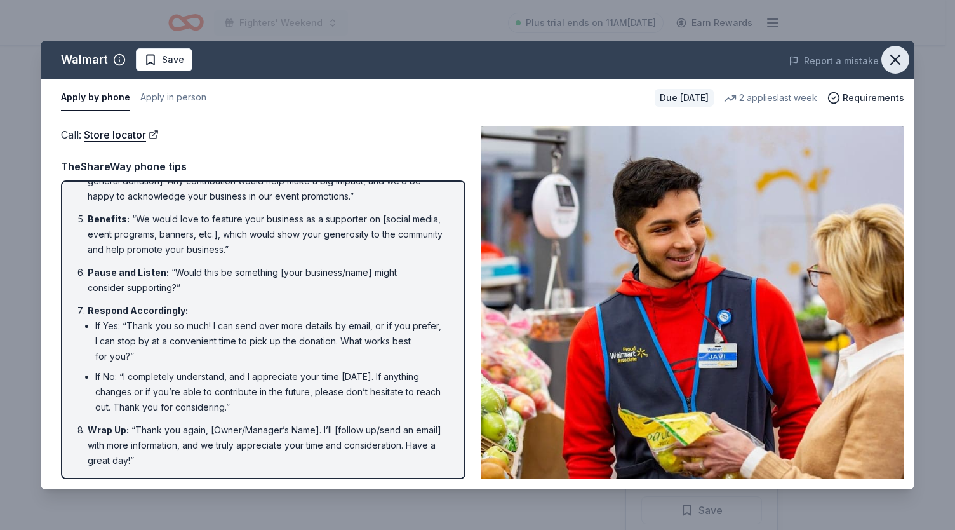
click at [897, 61] on icon "button" at bounding box center [895, 59] width 9 height 9
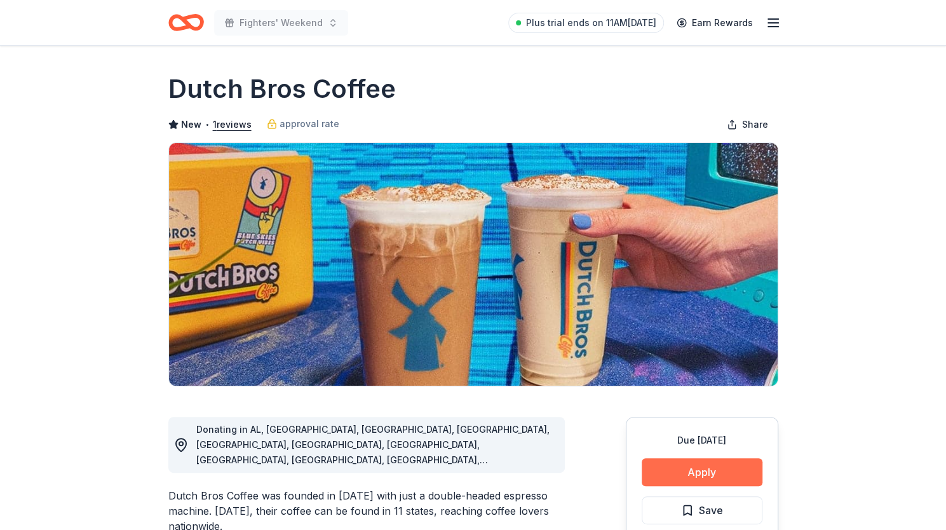
click at [718, 476] on button "Apply" at bounding box center [702, 472] width 121 height 28
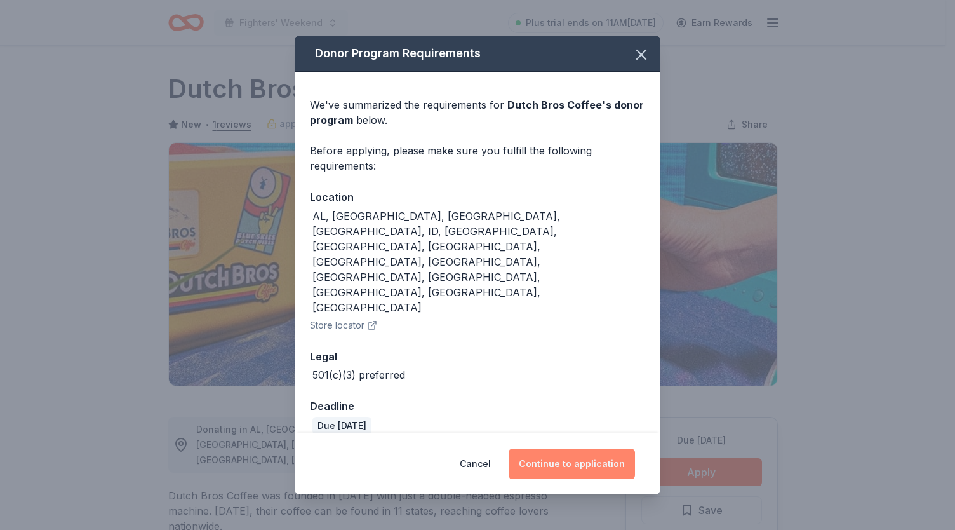
click at [588, 448] on button "Continue to application" at bounding box center [572, 463] width 126 height 30
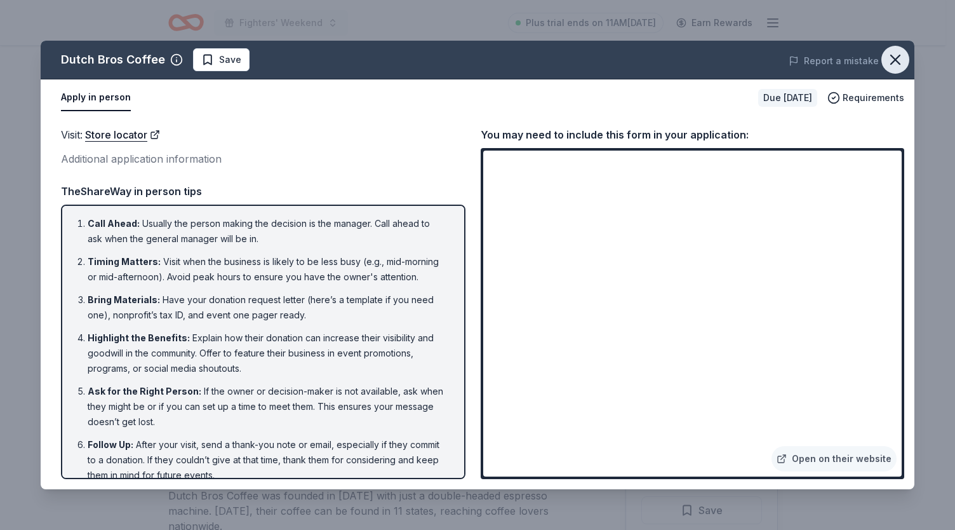
click at [902, 63] on icon "button" at bounding box center [896, 60] width 18 height 18
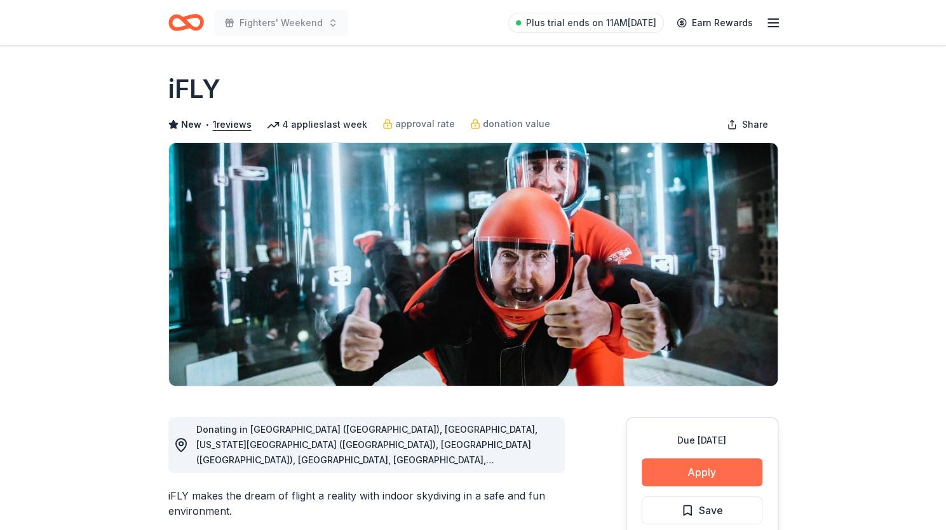
click at [697, 481] on button "Apply" at bounding box center [702, 472] width 121 height 28
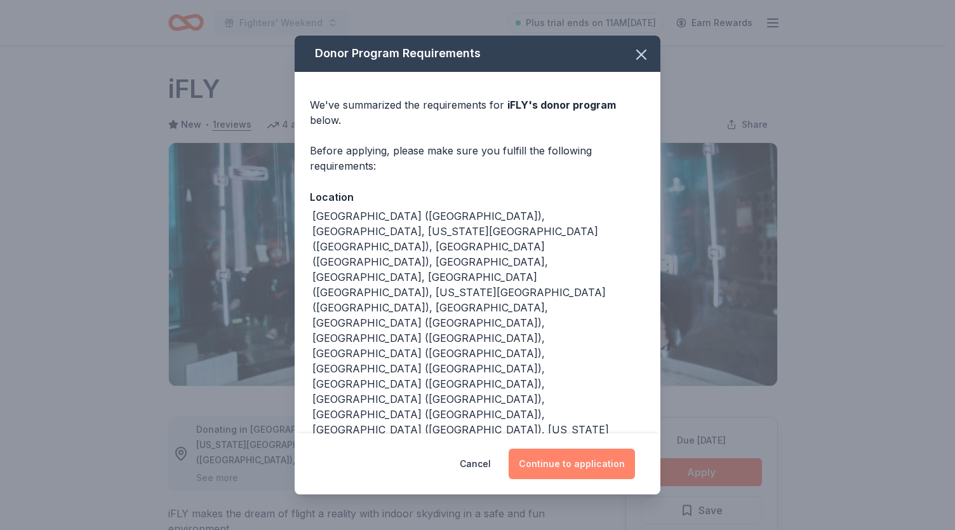
click at [599, 448] on button "Continue to application" at bounding box center [572, 463] width 126 height 30
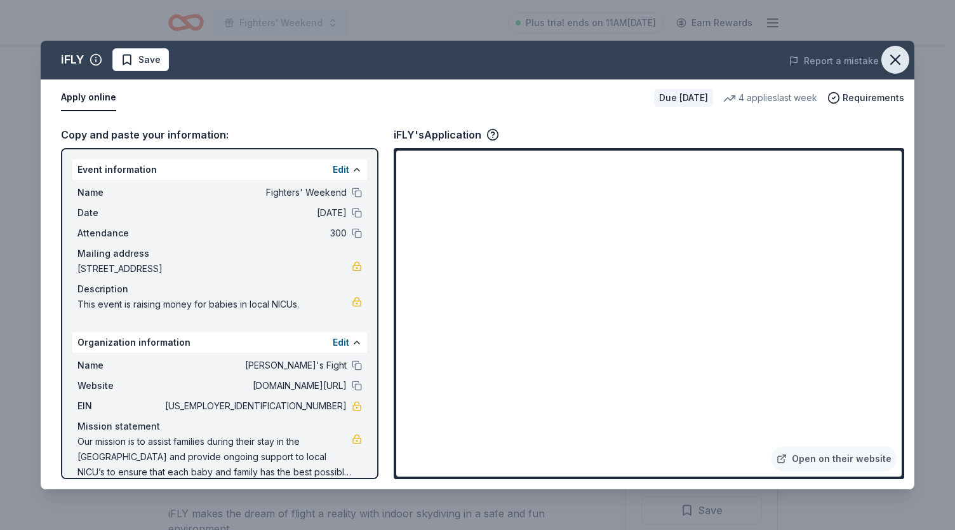
click at [898, 58] on icon "button" at bounding box center [896, 60] width 18 height 18
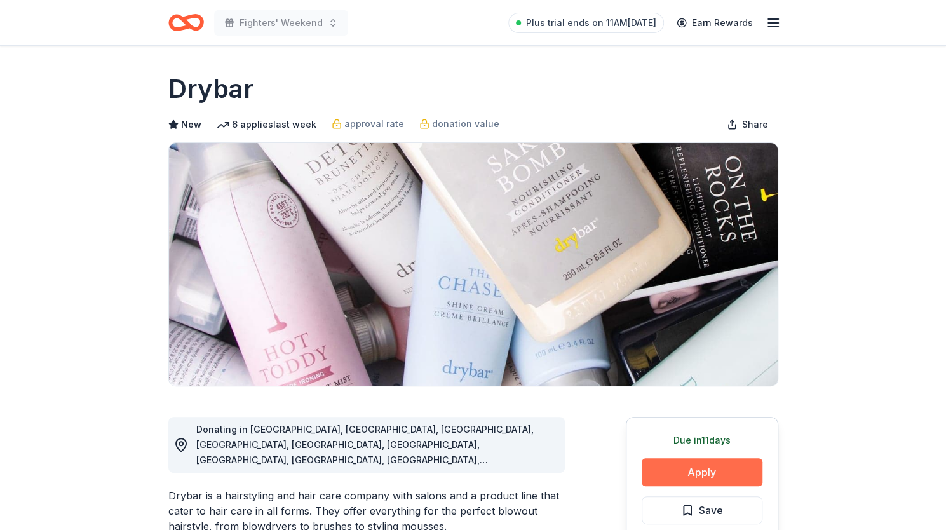
click at [688, 478] on button "Apply" at bounding box center [702, 472] width 121 height 28
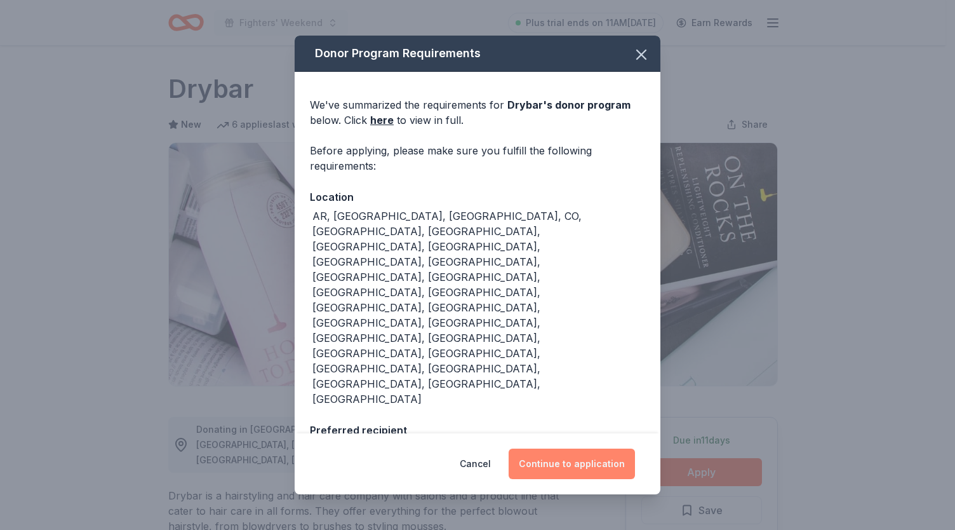
click at [595, 462] on button "Continue to application" at bounding box center [572, 463] width 126 height 30
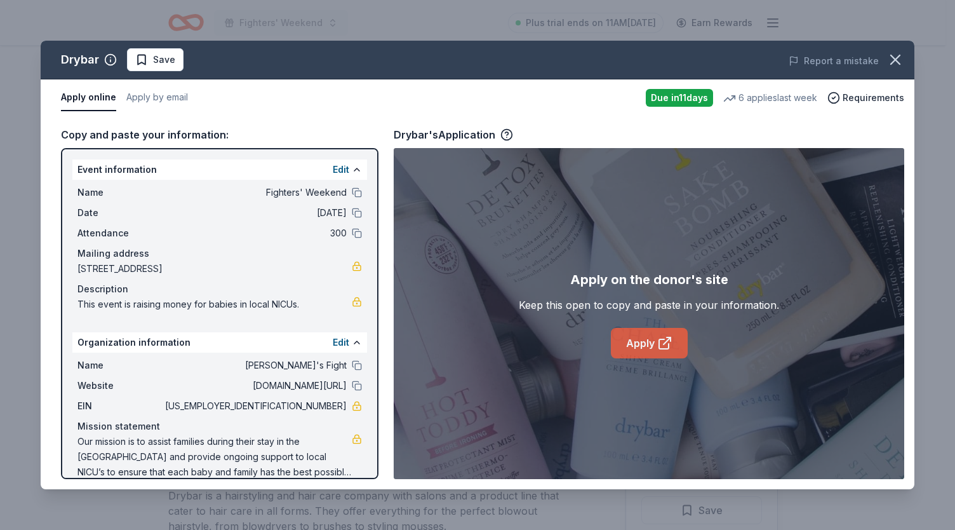
click at [656, 344] on link "Apply" at bounding box center [649, 343] width 77 height 30
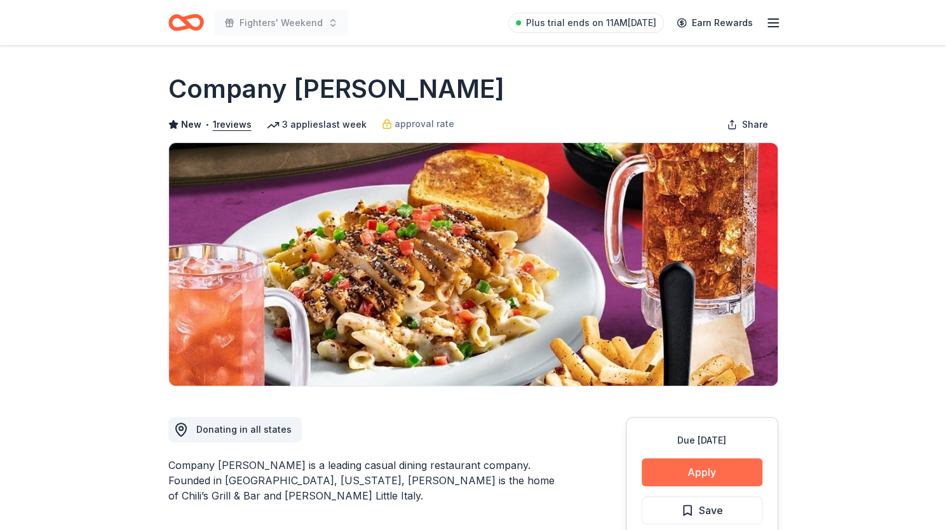
click at [699, 474] on button "Apply" at bounding box center [702, 472] width 121 height 28
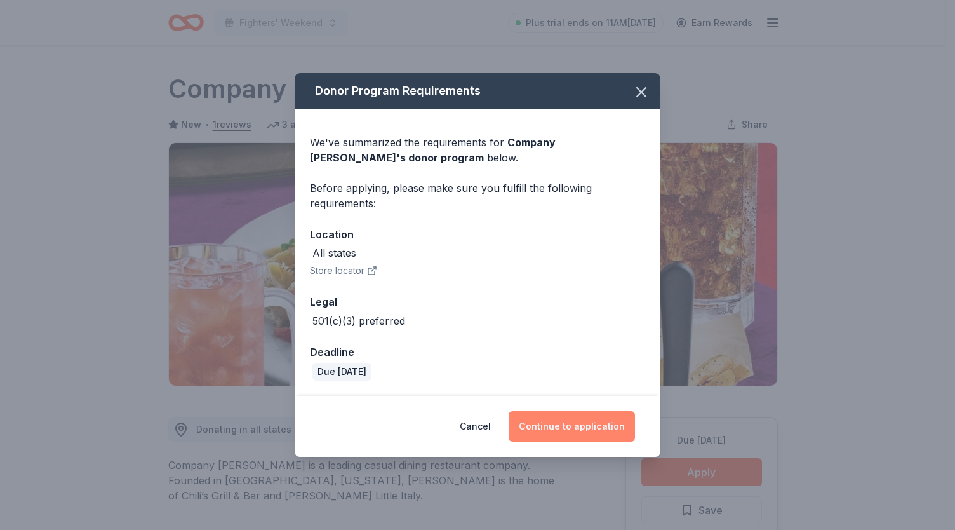
click at [589, 434] on button "Continue to application" at bounding box center [572, 426] width 126 height 30
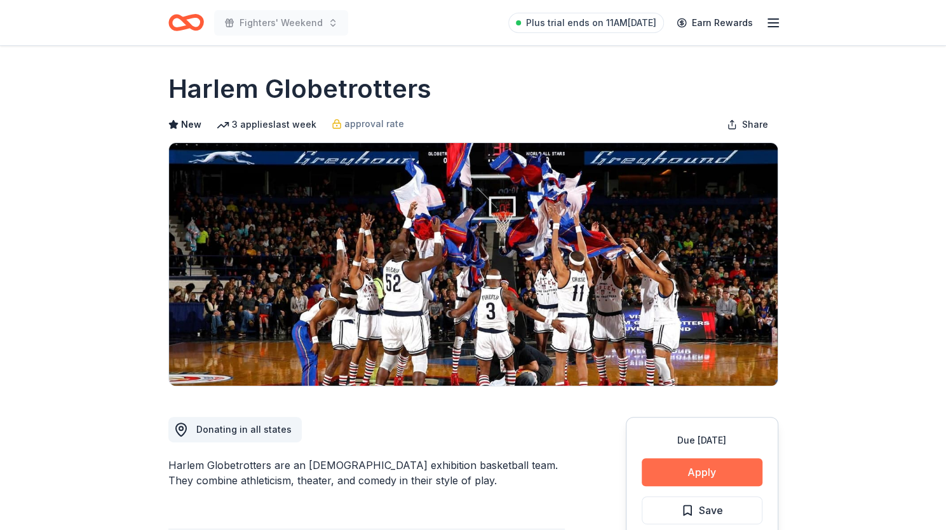
click at [654, 463] on button "Apply" at bounding box center [702, 472] width 121 height 28
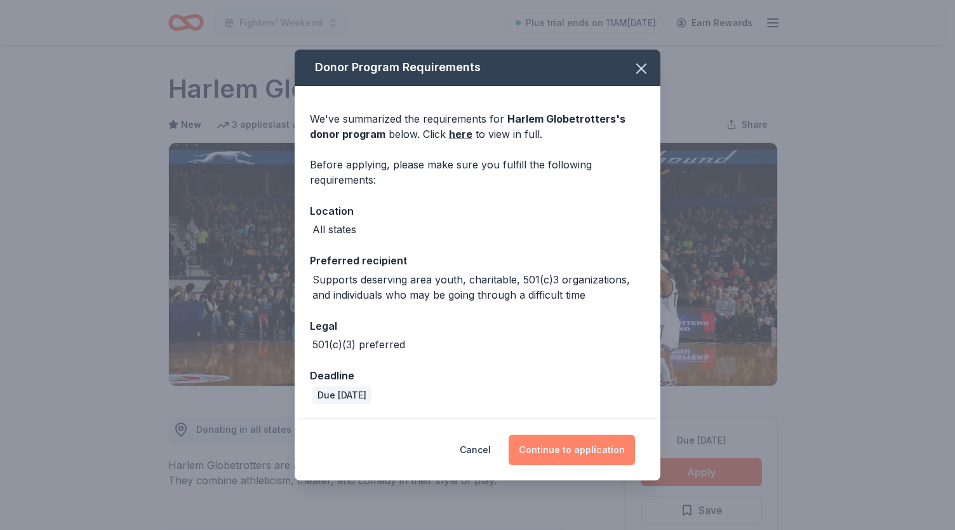
click at [570, 441] on button "Continue to application" at bounding box center [572, 449] width 126 height 30
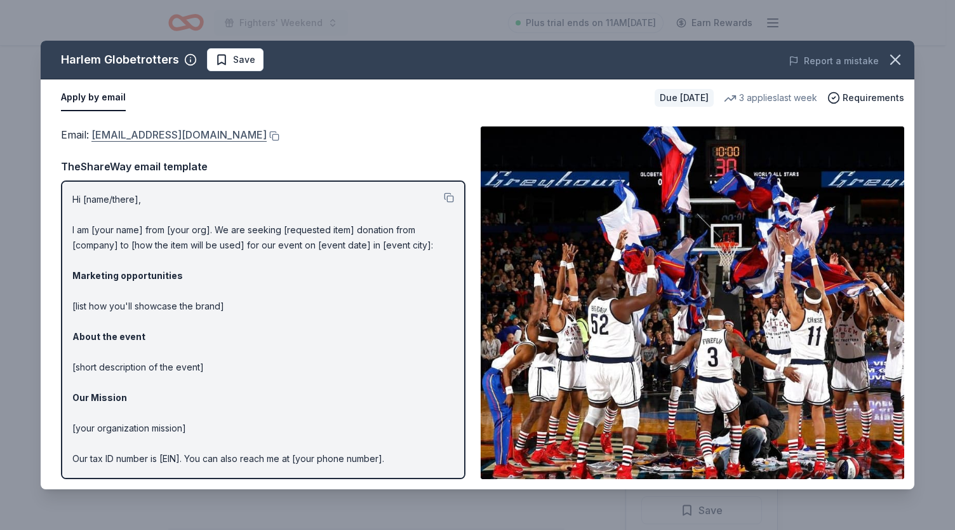
click at [208, 137] on link "[EMAIL_ADDRESS][DOMAIN_NAME]" at bounding box center [178, 134] width 175 height 17
click at [903, 53] on icon "button" at bounding box center [896, 60] width 18 height 18
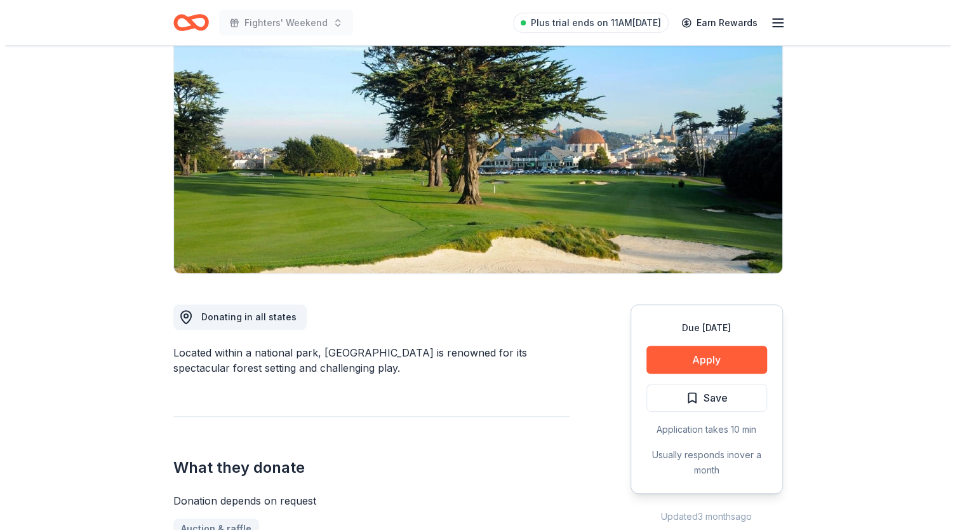
scroll to position [113, 0]
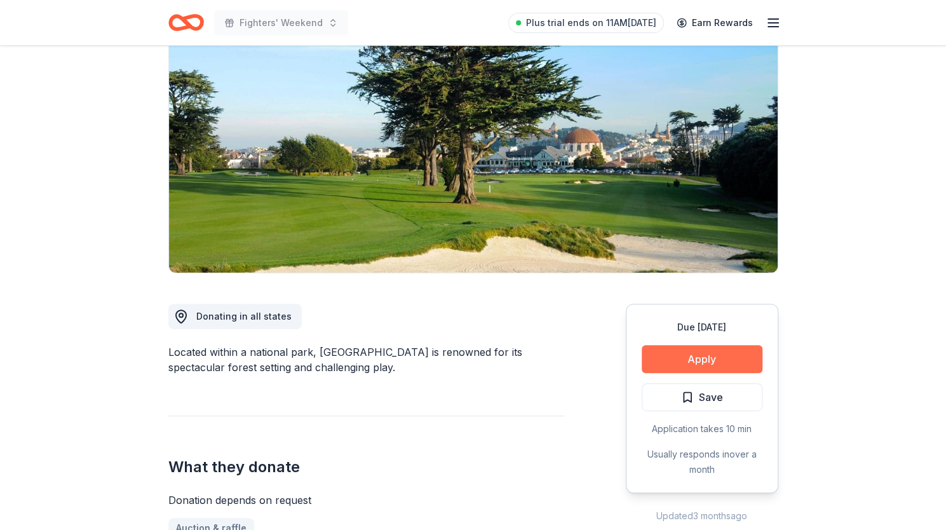
click at [718, 360] on button "Apply" at bounding box center [702, 359] width 121 height 28
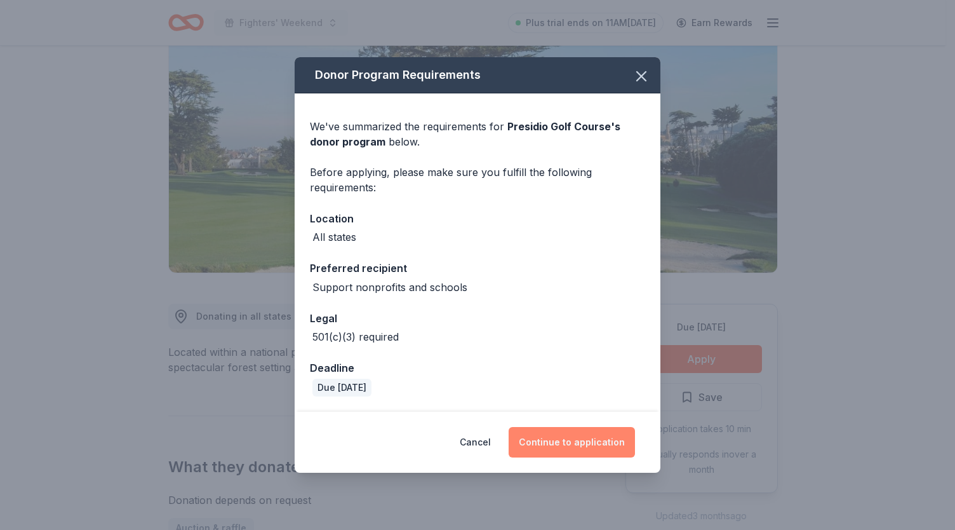
click at [596, 449] on button "Continue to application" at bounding box center [572, 442] width 126 height 30
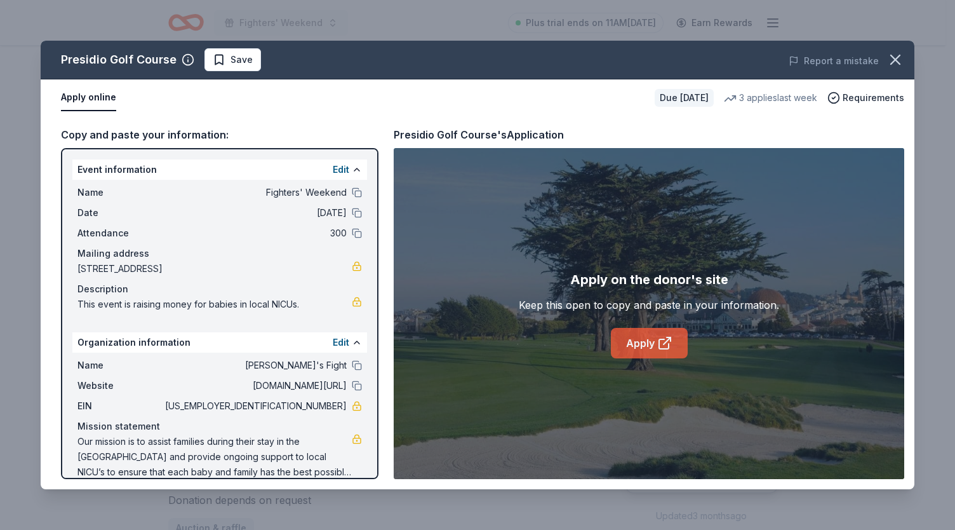
click at [650, 350] on link "Apply" at bounding box center [649, 343] width 77 height 30
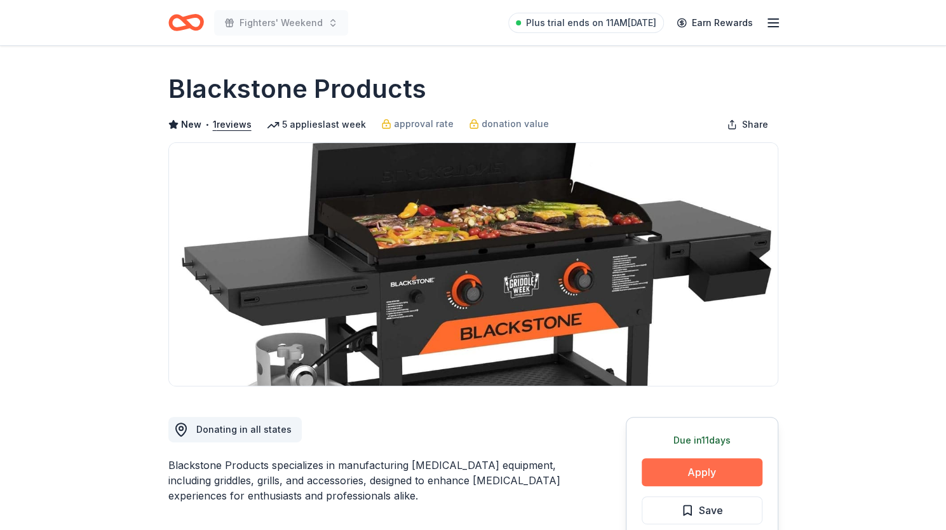
click at [687, 476] on button "Apply" at bounding box center [702, 472] width 121 height 28
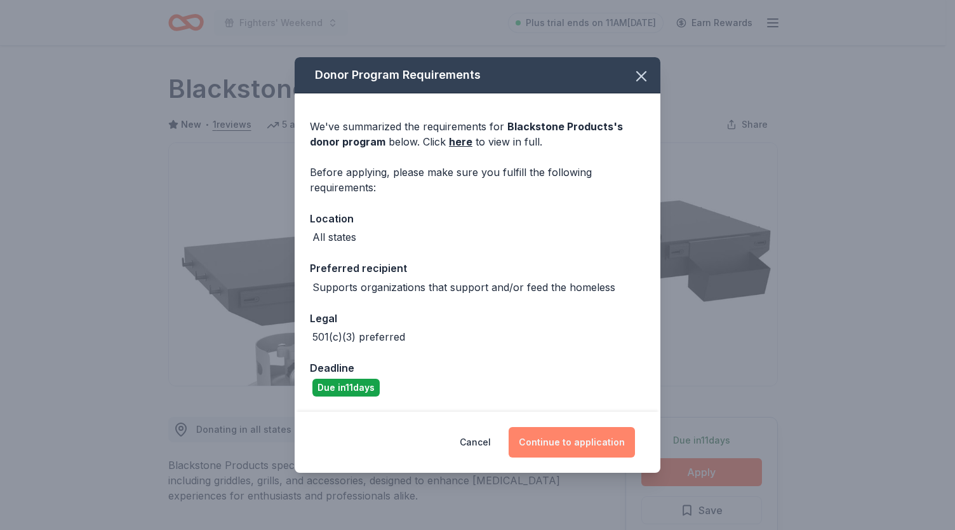
click at [596, 444] on button "Continue to application" at bounding box center [572, 442] width 126 height 30
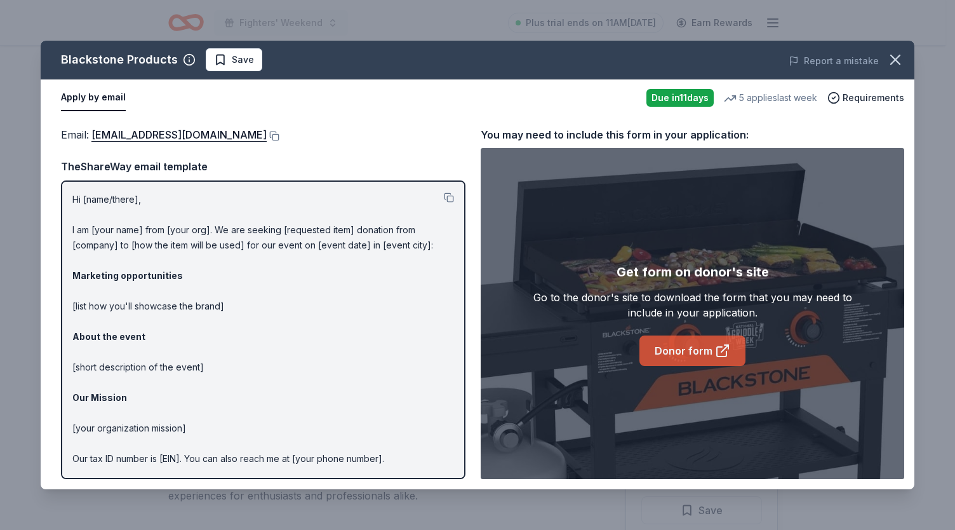
click at [699, 356] on link "Donor form" at bounding box center [693, 350] width 106 height 30
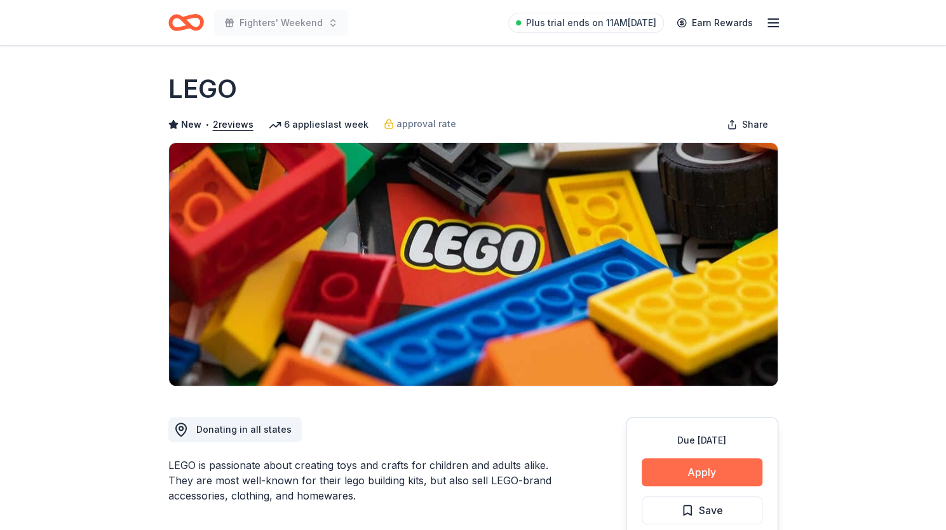
click at [690, 473] on button "Apply" at bounding box center [702, 472] width 121 height 28
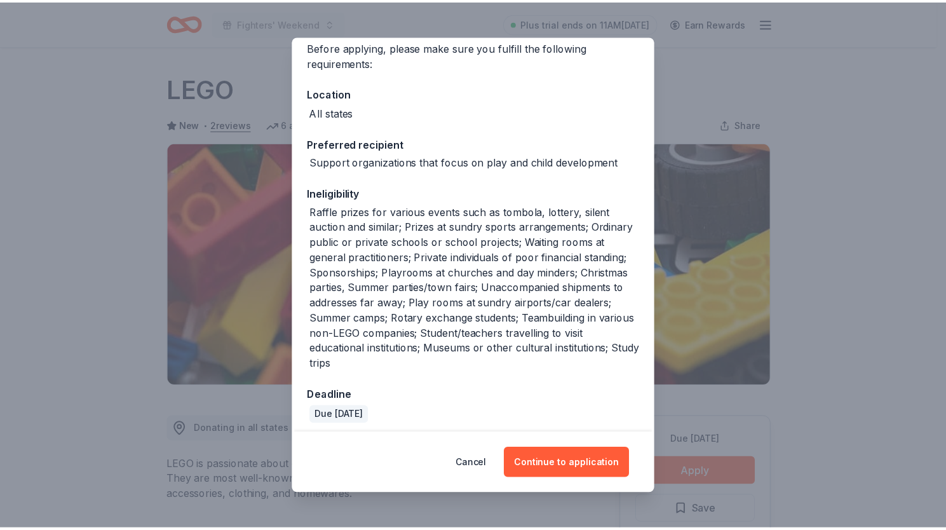
scroll to position [109, 0]
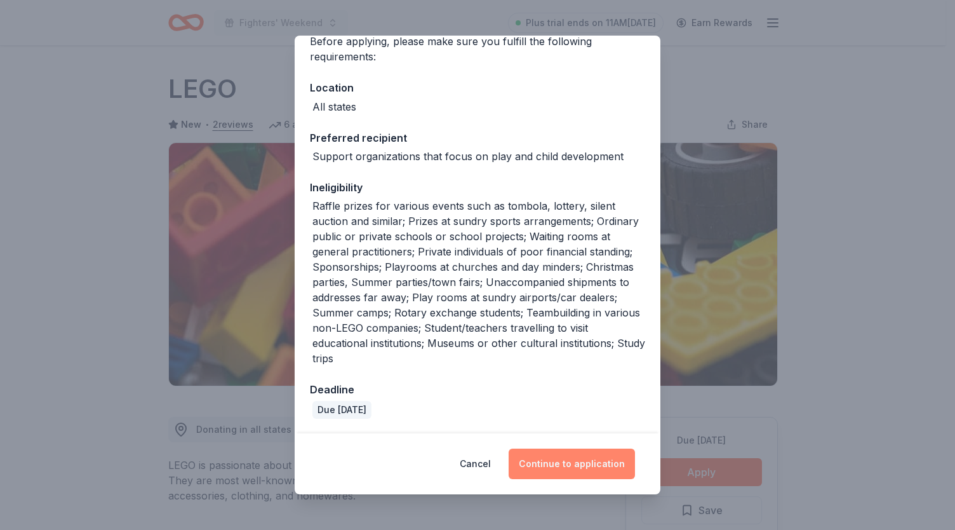
click at [568, 464] on button "Continue to application" at bounding box center [572, 463] width 126 height 30
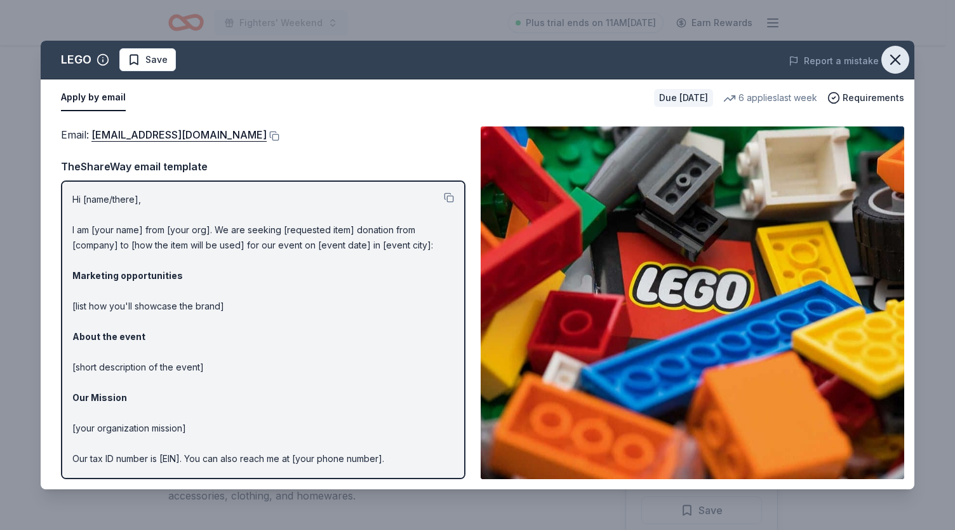
click at [904, 59] on icon "button" at bounding box center [896, 60] width 18 height 18
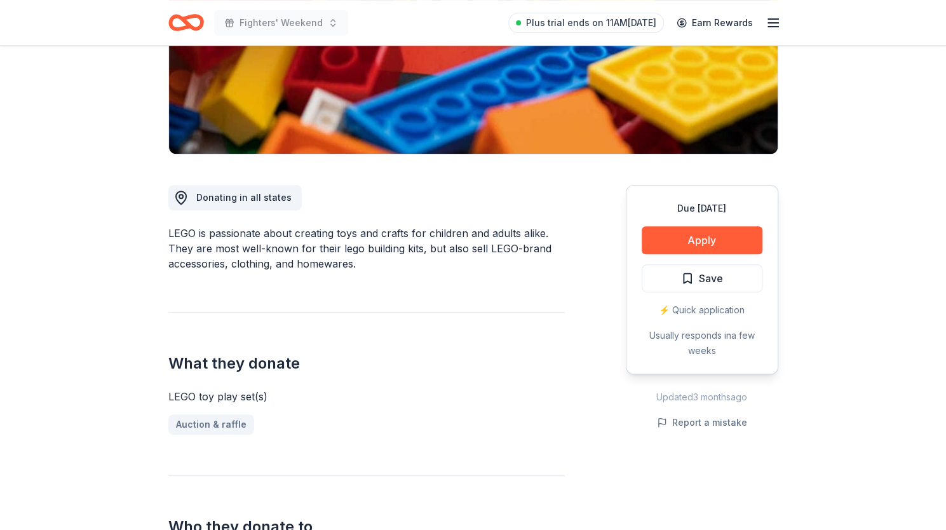
scroll to position [236, 0]
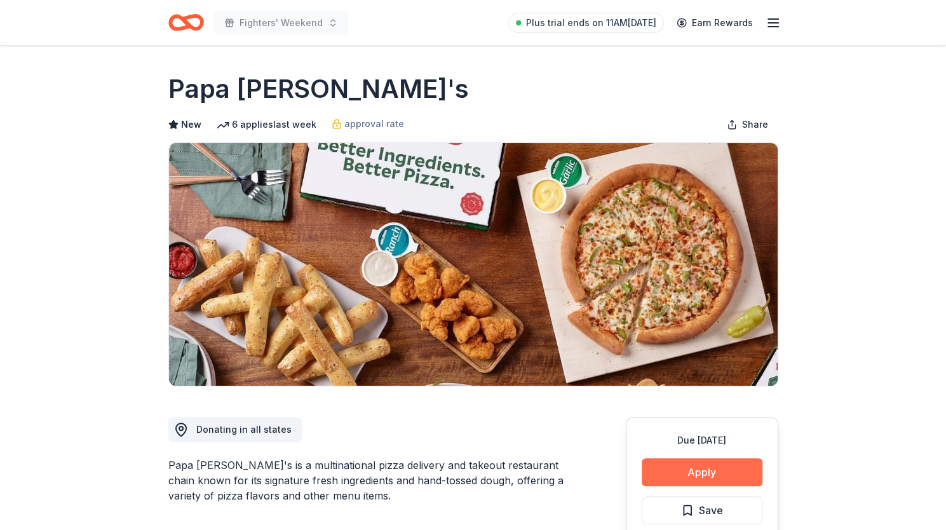
click at [686, 480] on button "Apply" at bounding box center [702, 472] width 121 height 28
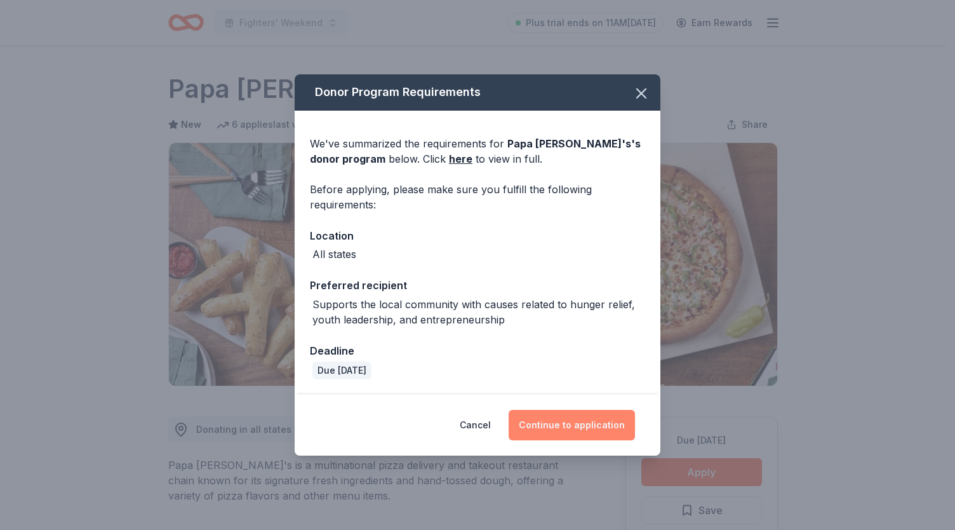
click at [558, 418] on button "Continue to application" at bounding box center [572, 425] width 126 height 30
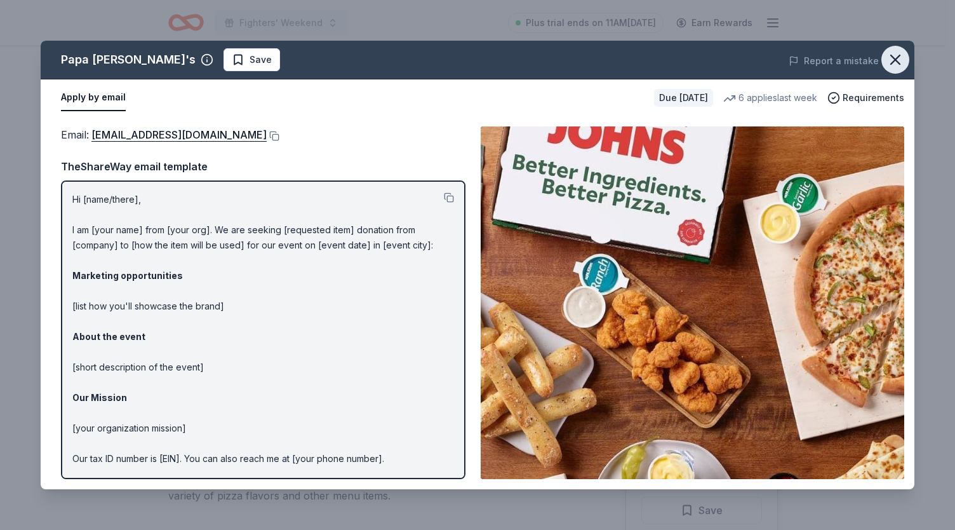
click at [892, 54] on icon "button" at bounding box center [896, 60] width 18 height 18
